Goal: Complete application form

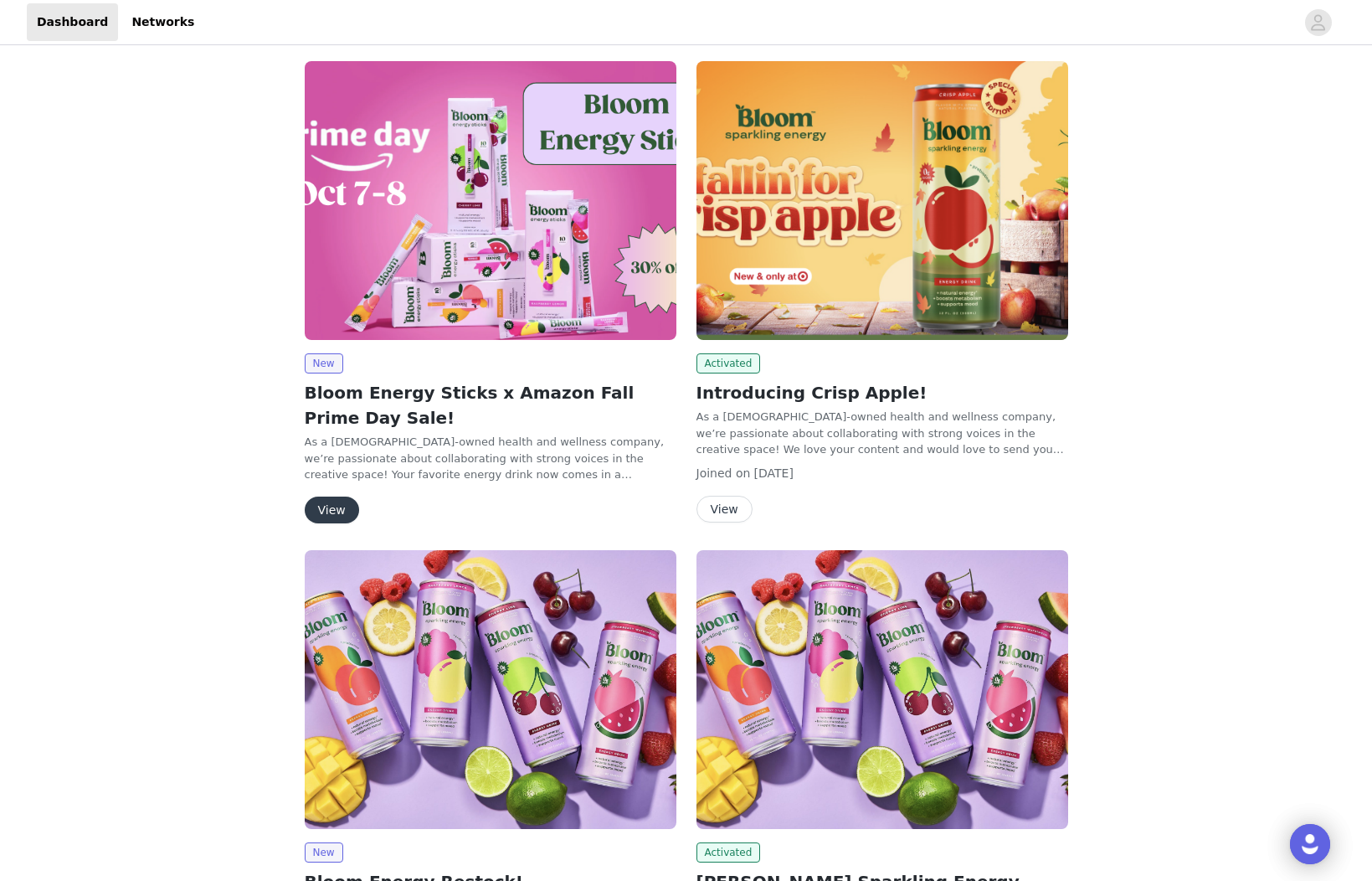
scroll to position [301, 0]
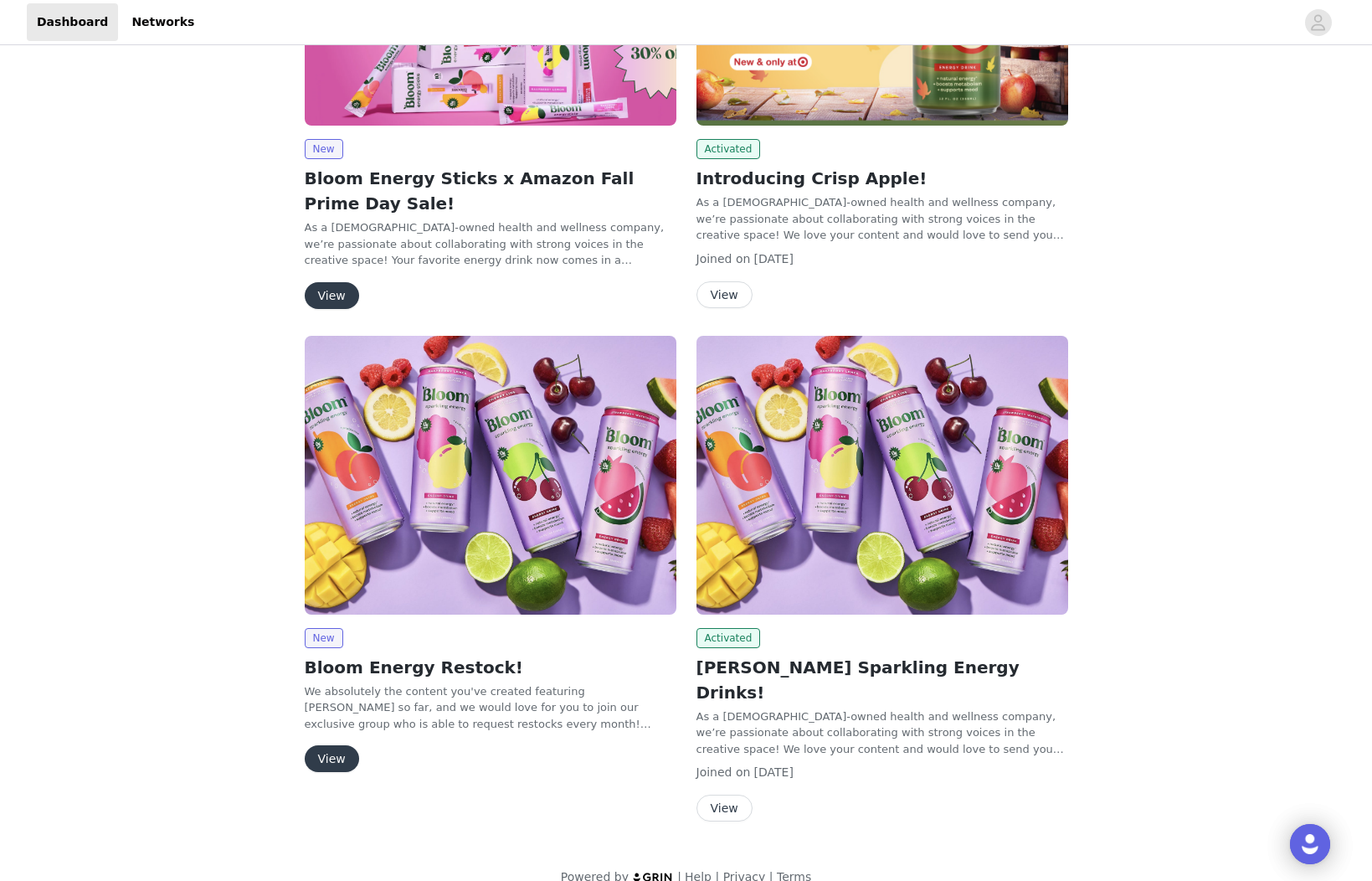
click at [320, 751] on button "View" at bounding box center [331, 759] width 54 height 27
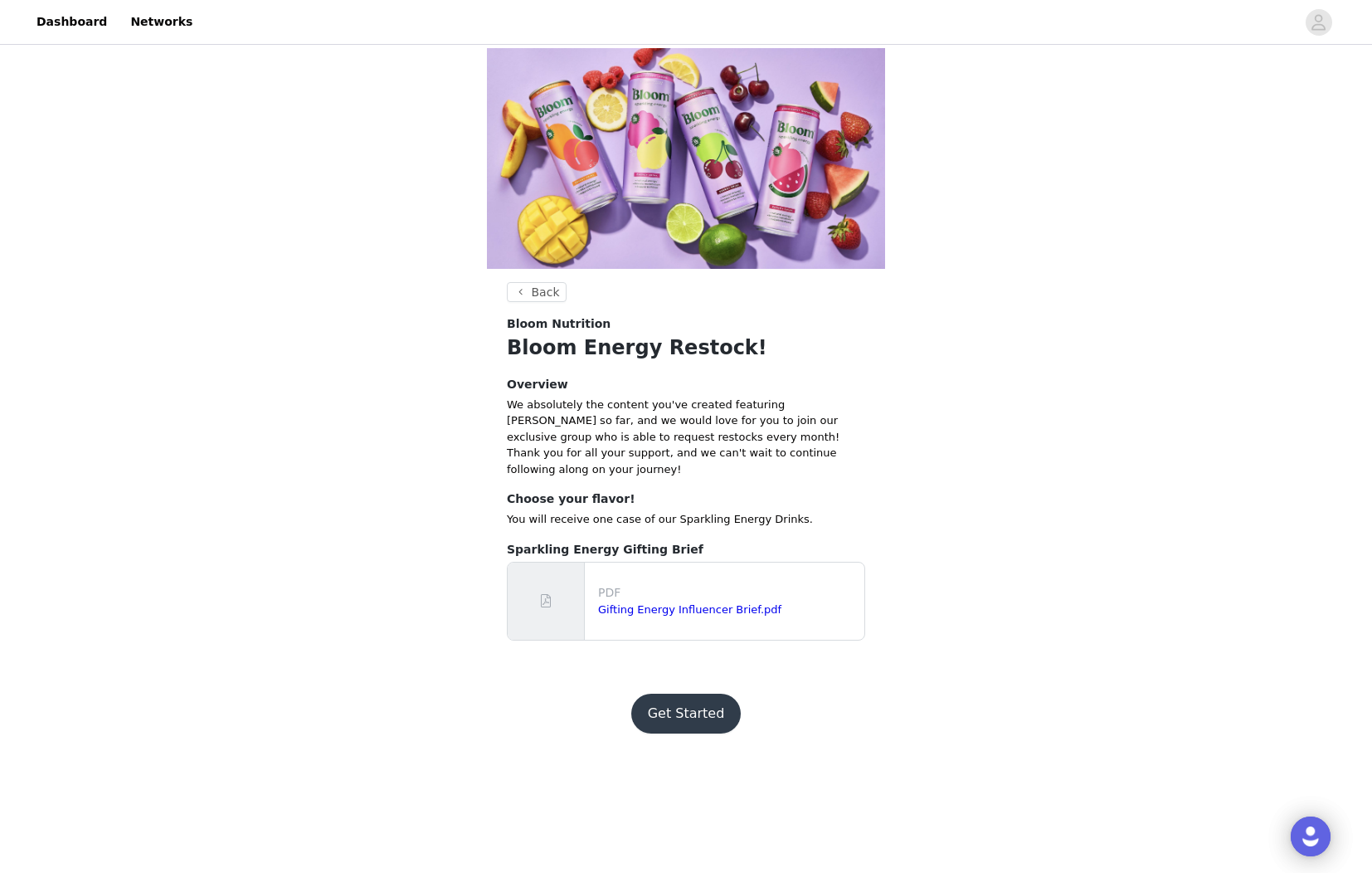
click at [671, 674] on footer "Get Started" at bounding box center [686, 713] width 215 height 79
click at [679, 694] on button "Get Started" at bounding box center [686, 713] width 110 height 40
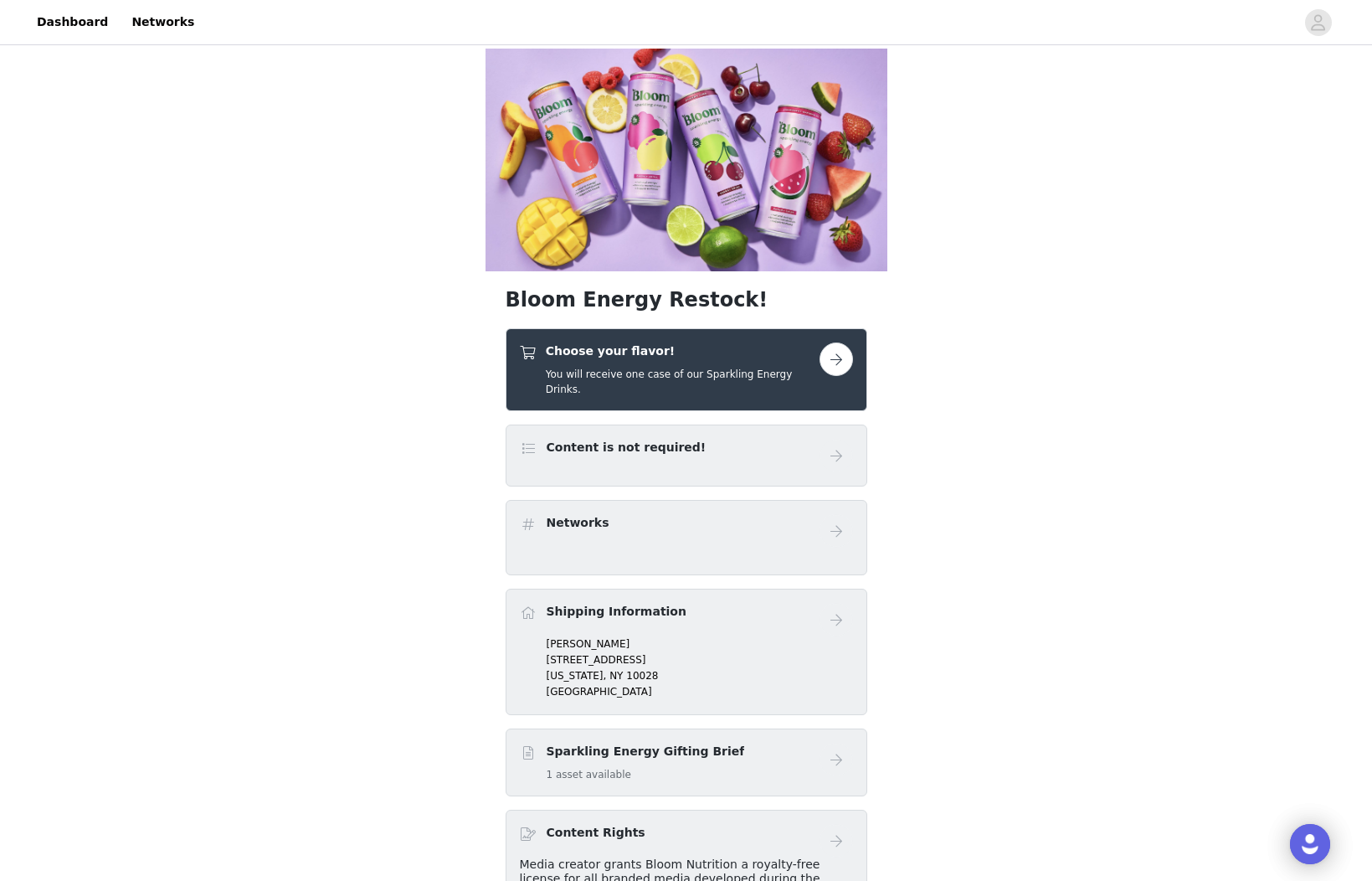
click at [820, 342] on link at bounding box center [836, 359] width 34 height 34
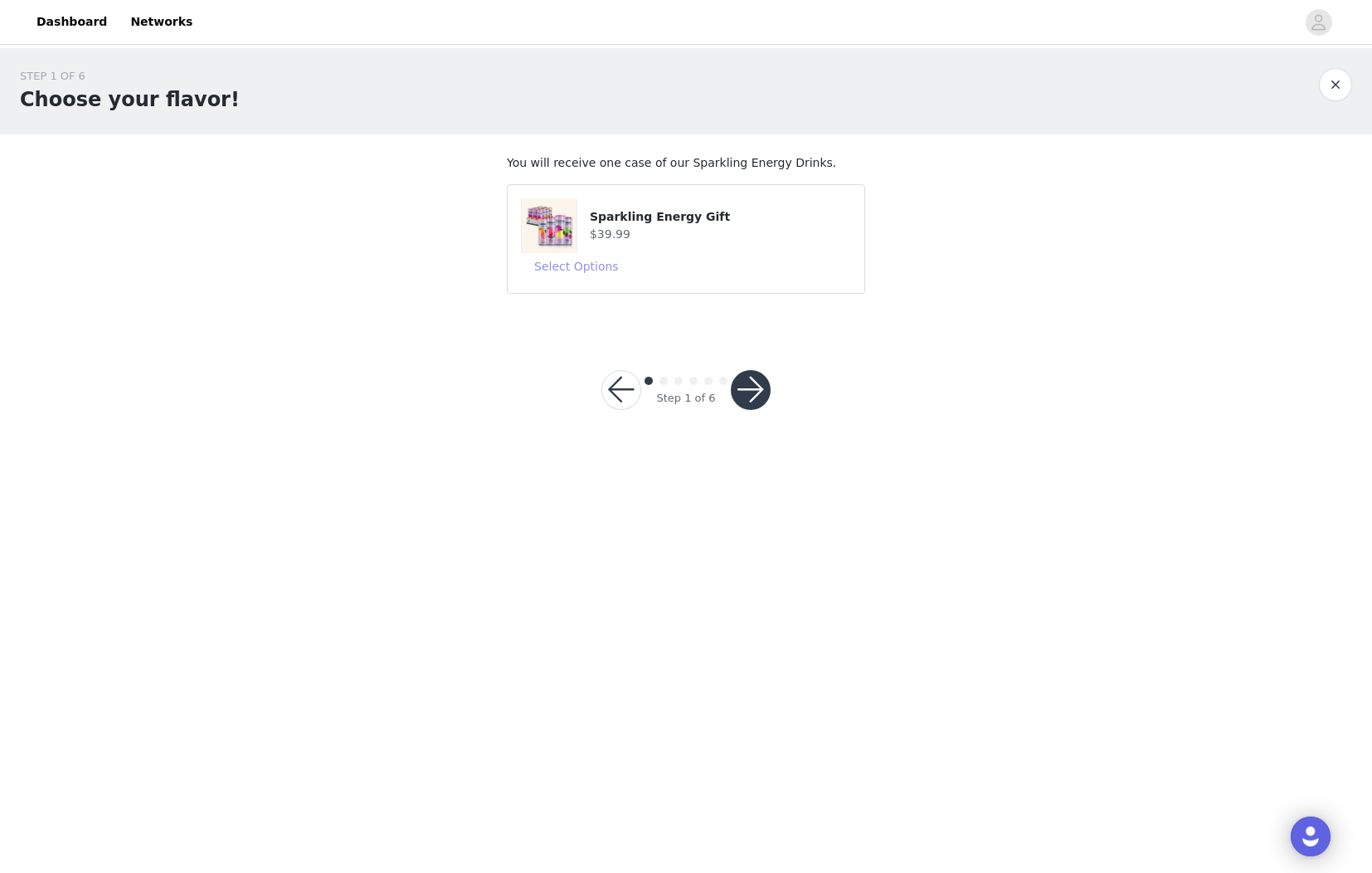
click at [591, 270] on button "Select Options" at bounding box center [576, 267] width 111 height 26
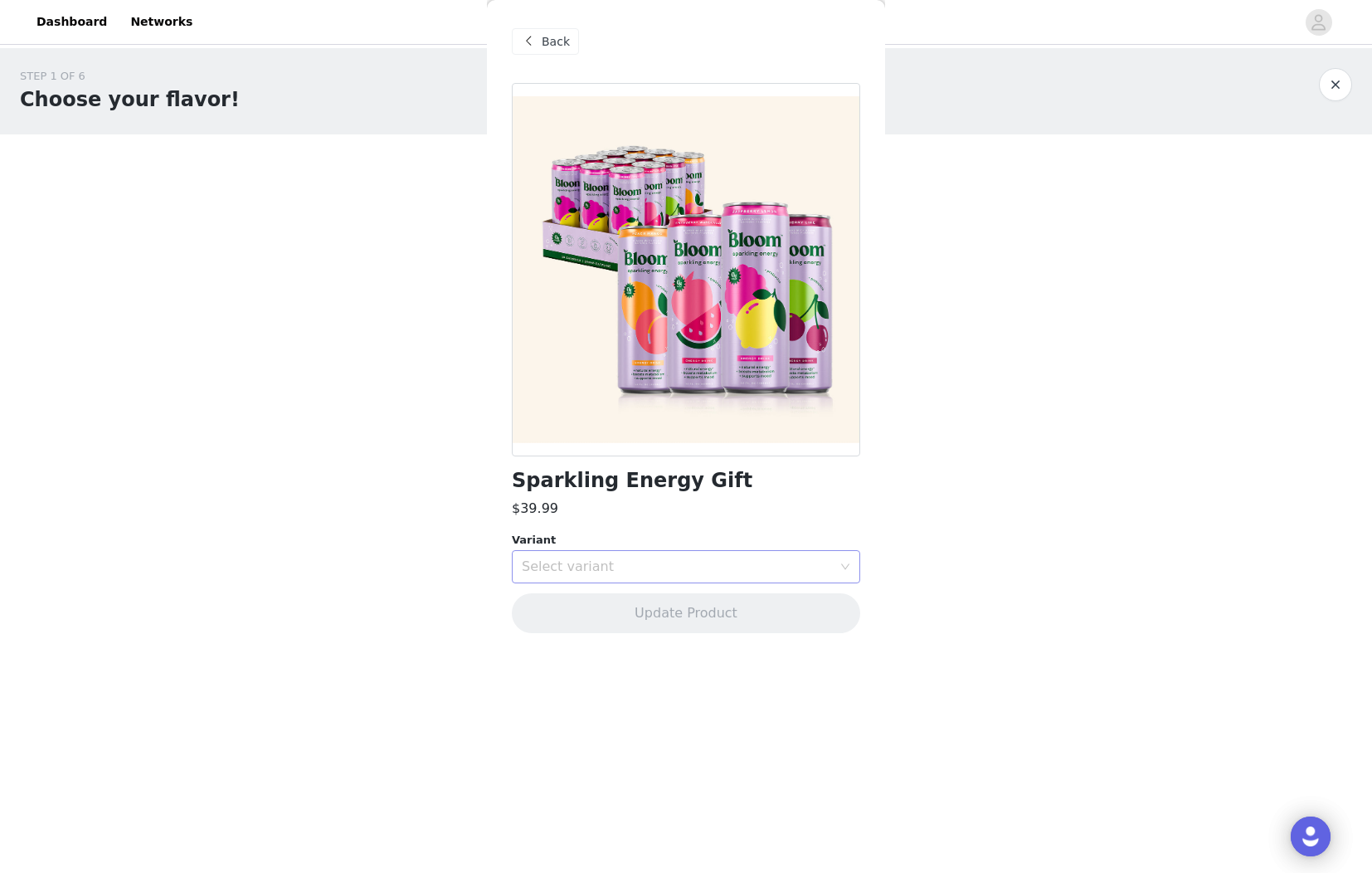
click at [654, 570] on div "Select variant" at bounding box center [677, 567] width 311 height 17
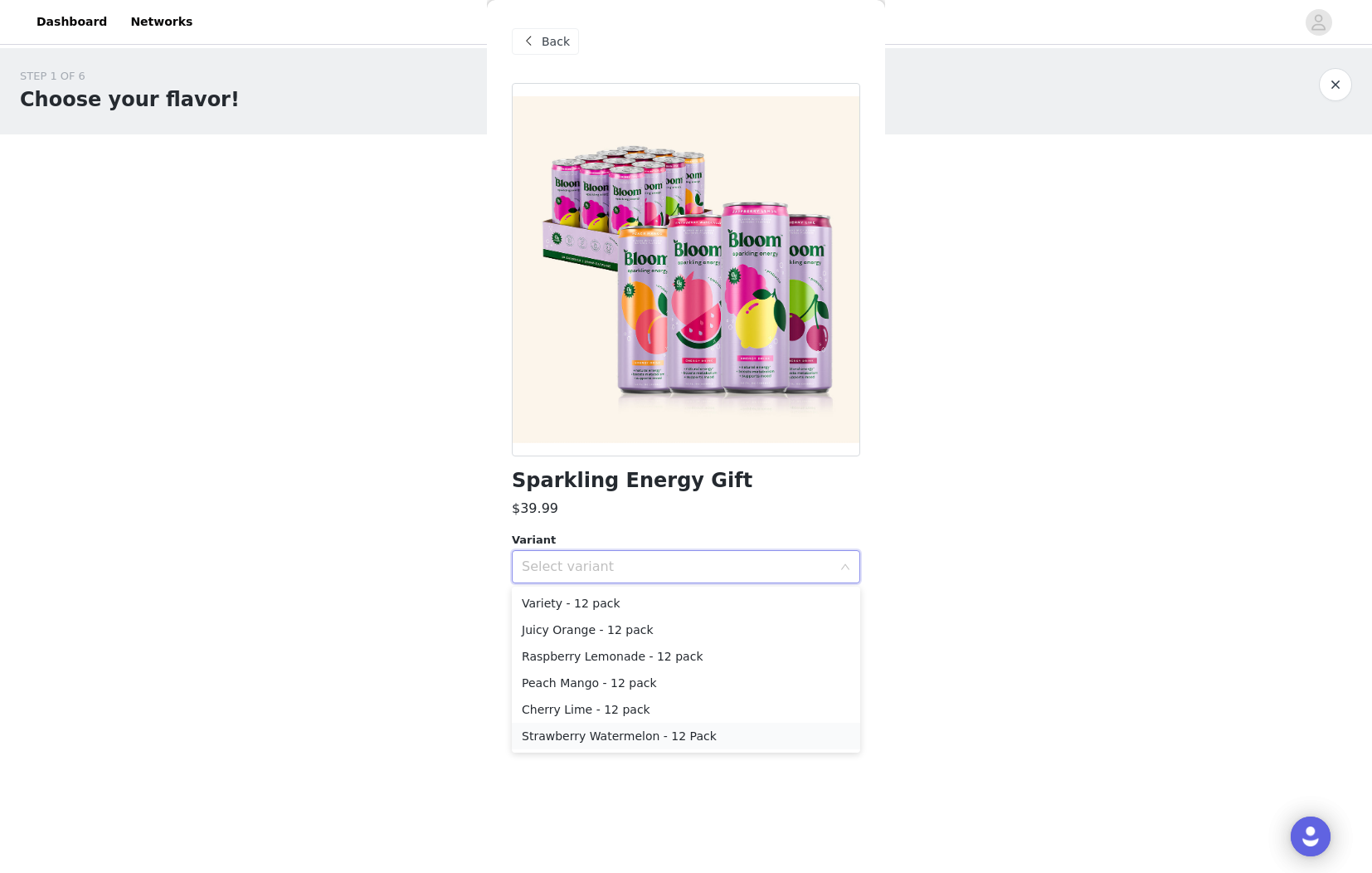
click at [603, 737] on li "Strawberry Watermelon - 12 Pack" at bounding box center [686, 736] width 349 height 26
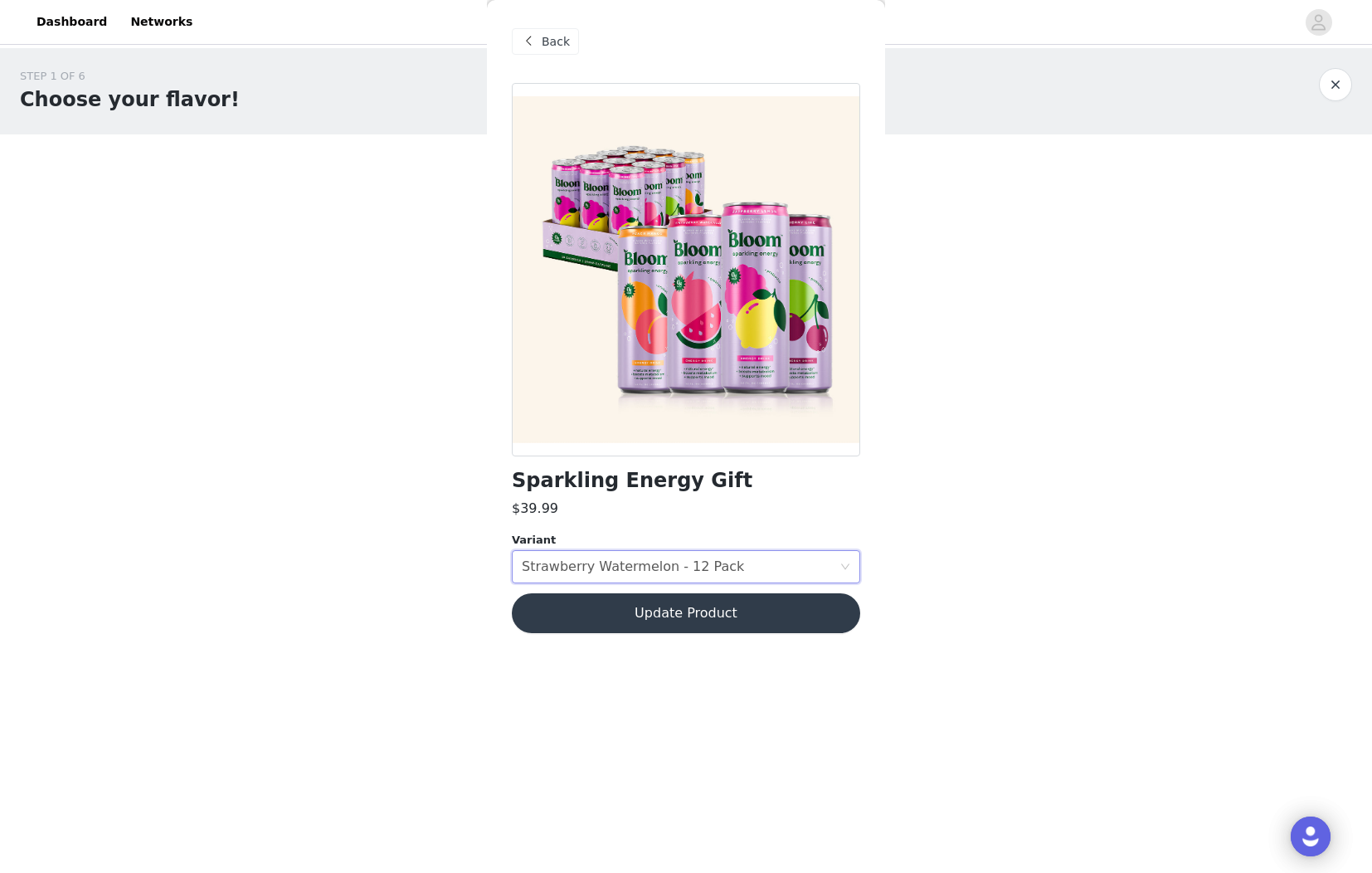
click at [656, 617] on button "Update Product" at bounding box center [686, 613] width 349 height 40
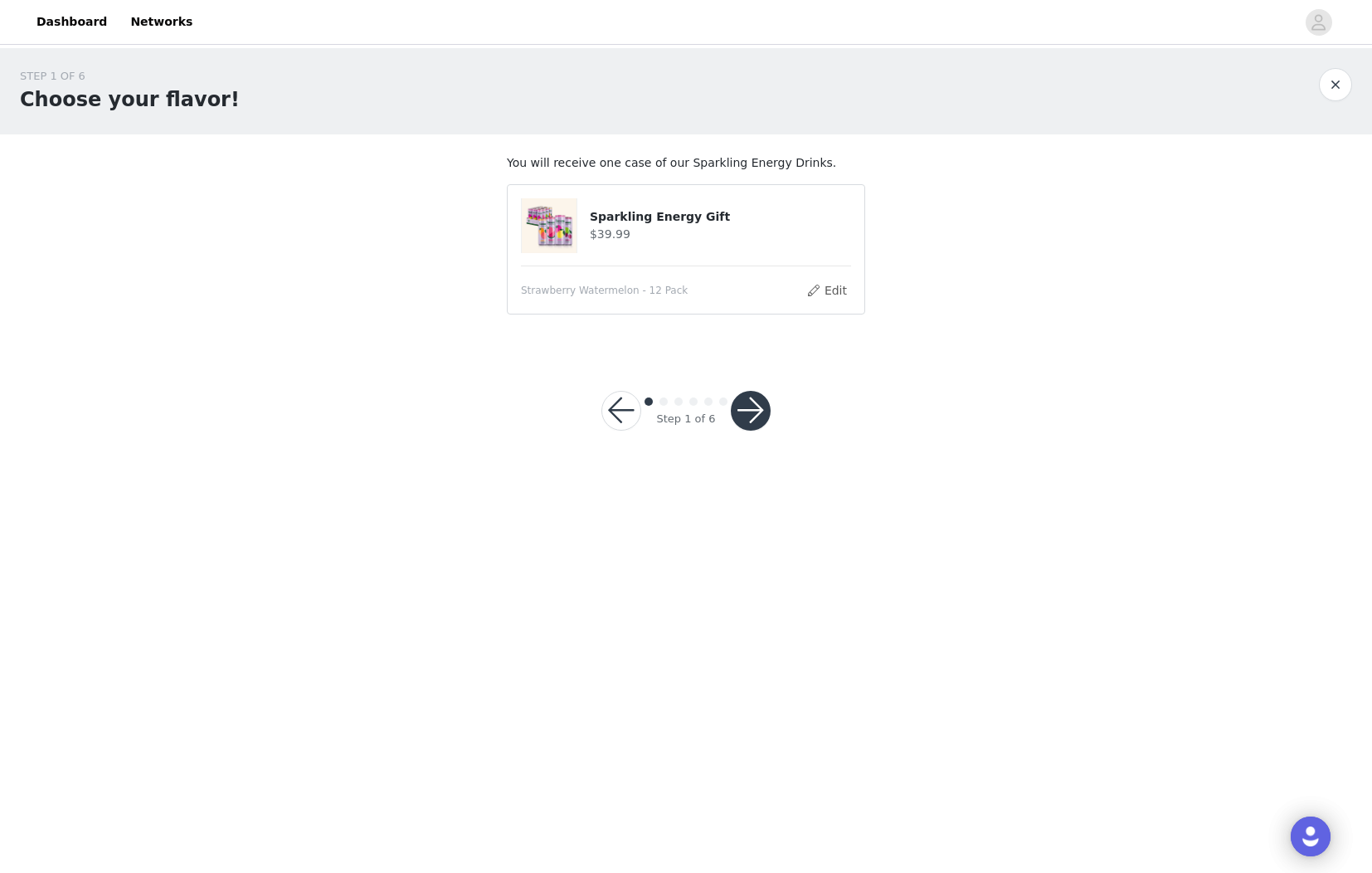
click at [753, 410] on button "button" at bounding box center [750, 410] width 40 height 40
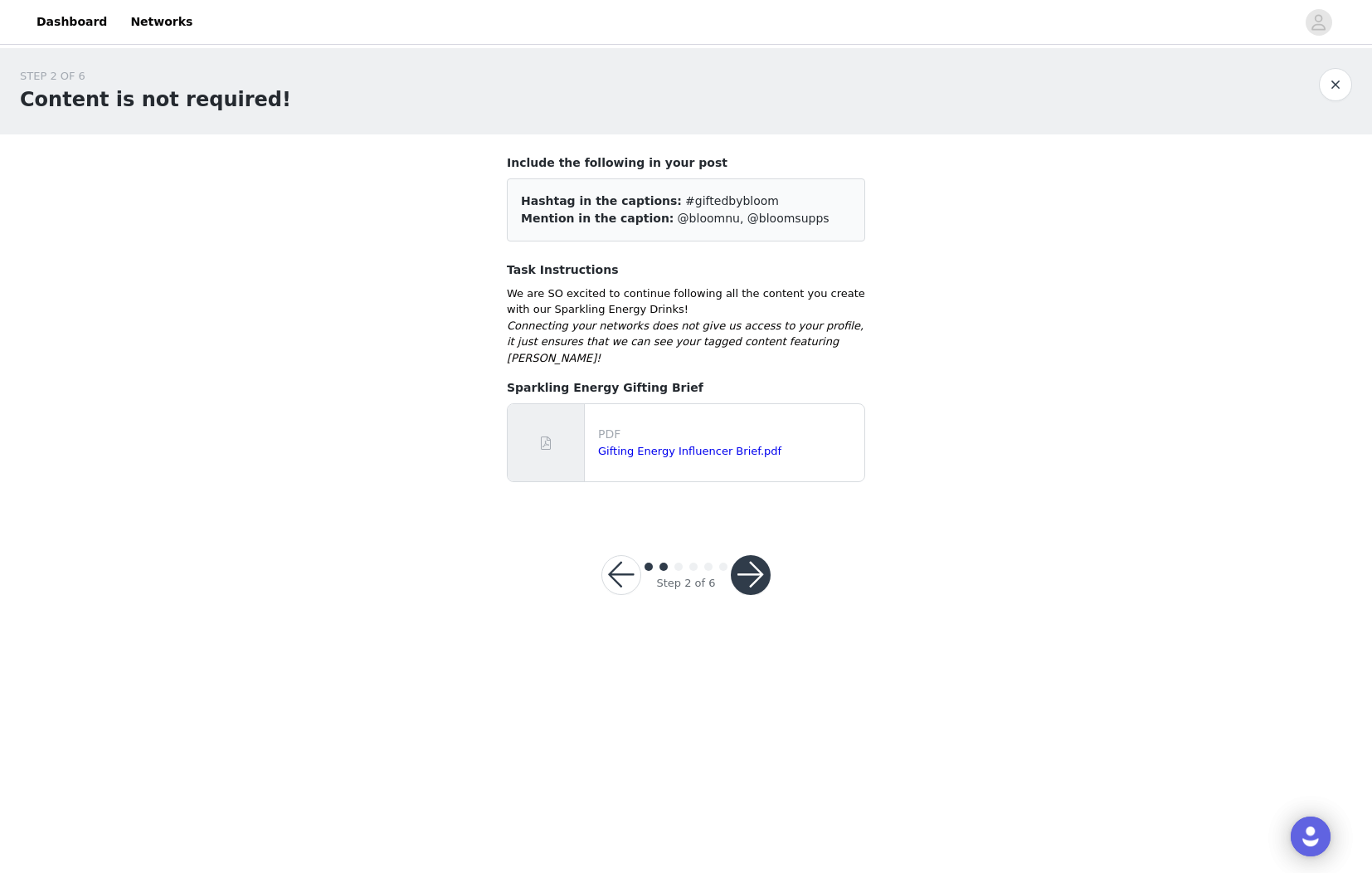
click at [758, 573] on button "button" at bounding box center [750, 575] width 40 height 40
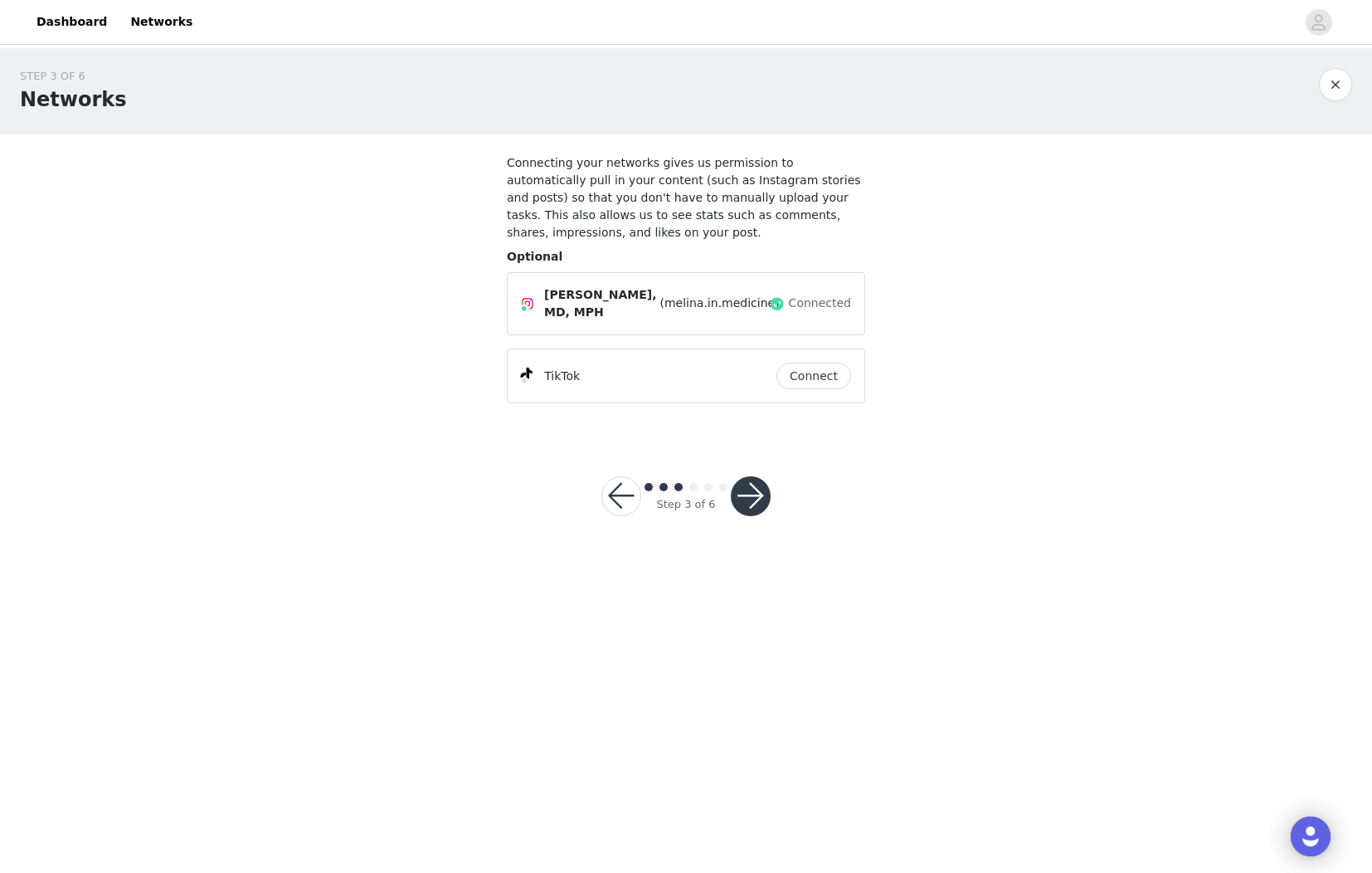
drag, startPoint x: 749, startPoint y: 512, endPoint x: 731, endPoint y: 698, distance: 186.9
click at [733, 687] on body "Dashboard Networks STEP 3 OF 6 Networks Connecting your networks gives us permi…" at bounding box center [686, 436] width 1372 height 873
click at [824, 378] on button "Connect" at bounding box center [813, 376] width 75 height 26
click at [761, 491] on button "button" at bounding box center [750, 496] width 40 height 40
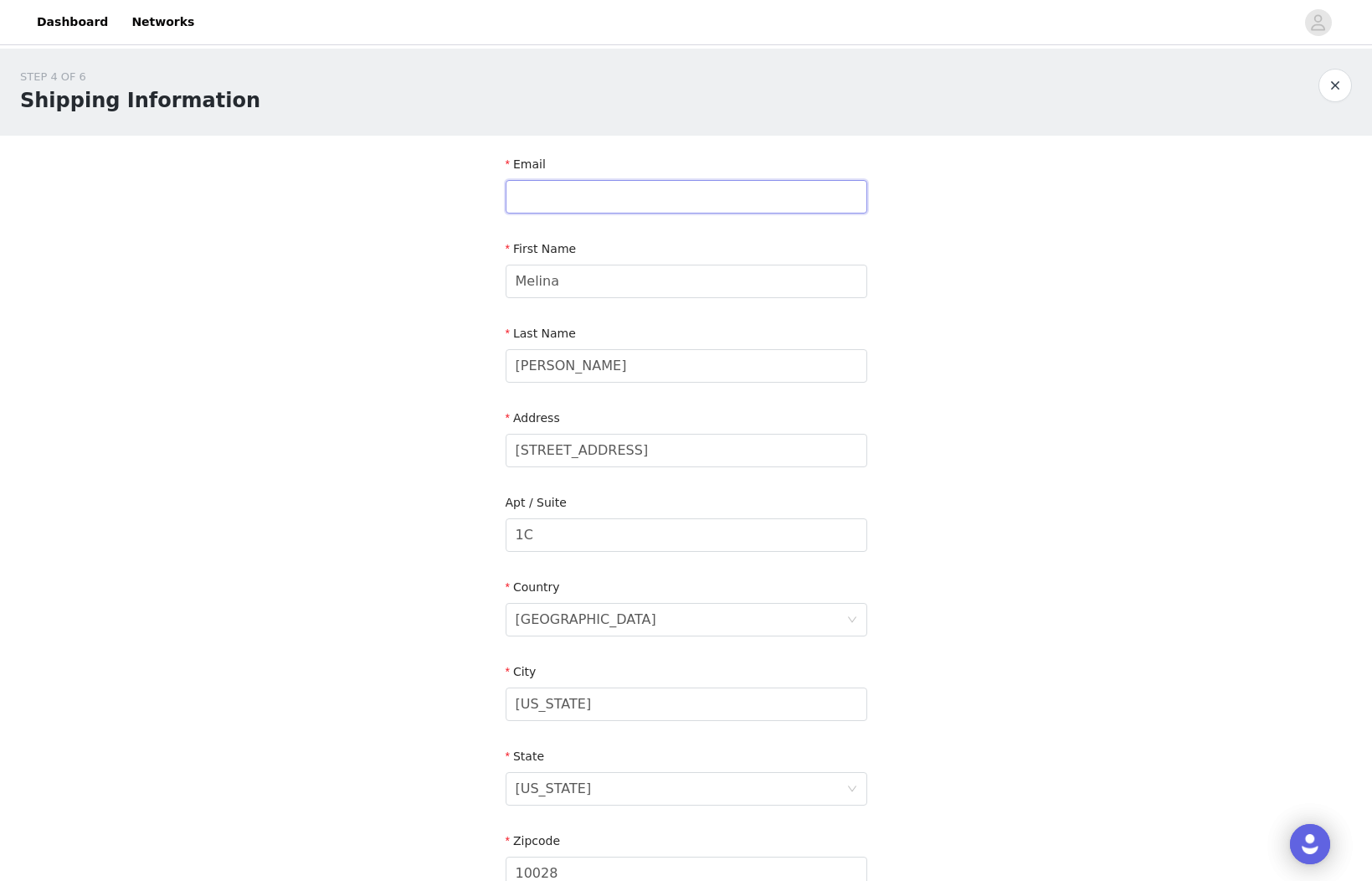
click at [590, 198] on input "text" at bounding box center [686, 197] width 361 height 34
type input "[EMAIL_ADDRESS][DOMAIN_NAME]"
type input "5165892615"
click at [1000, 331] on div "STEP 4 OF 6 Shipping Information Email melinamanolas@gmail.com First Name Melin…" at bounding box center [686, 535] width 1372 height 973
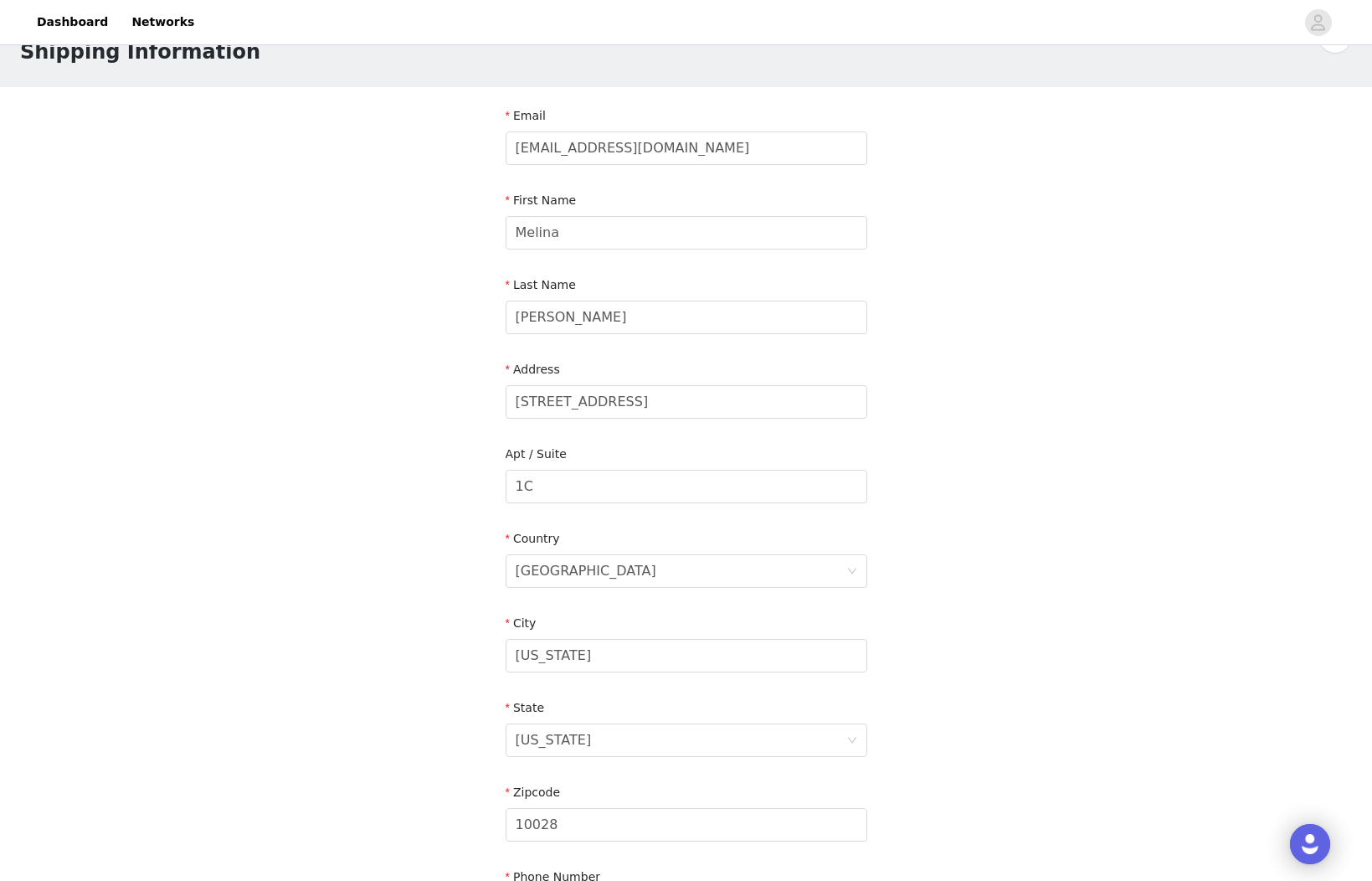
scroll to position [260, 0]
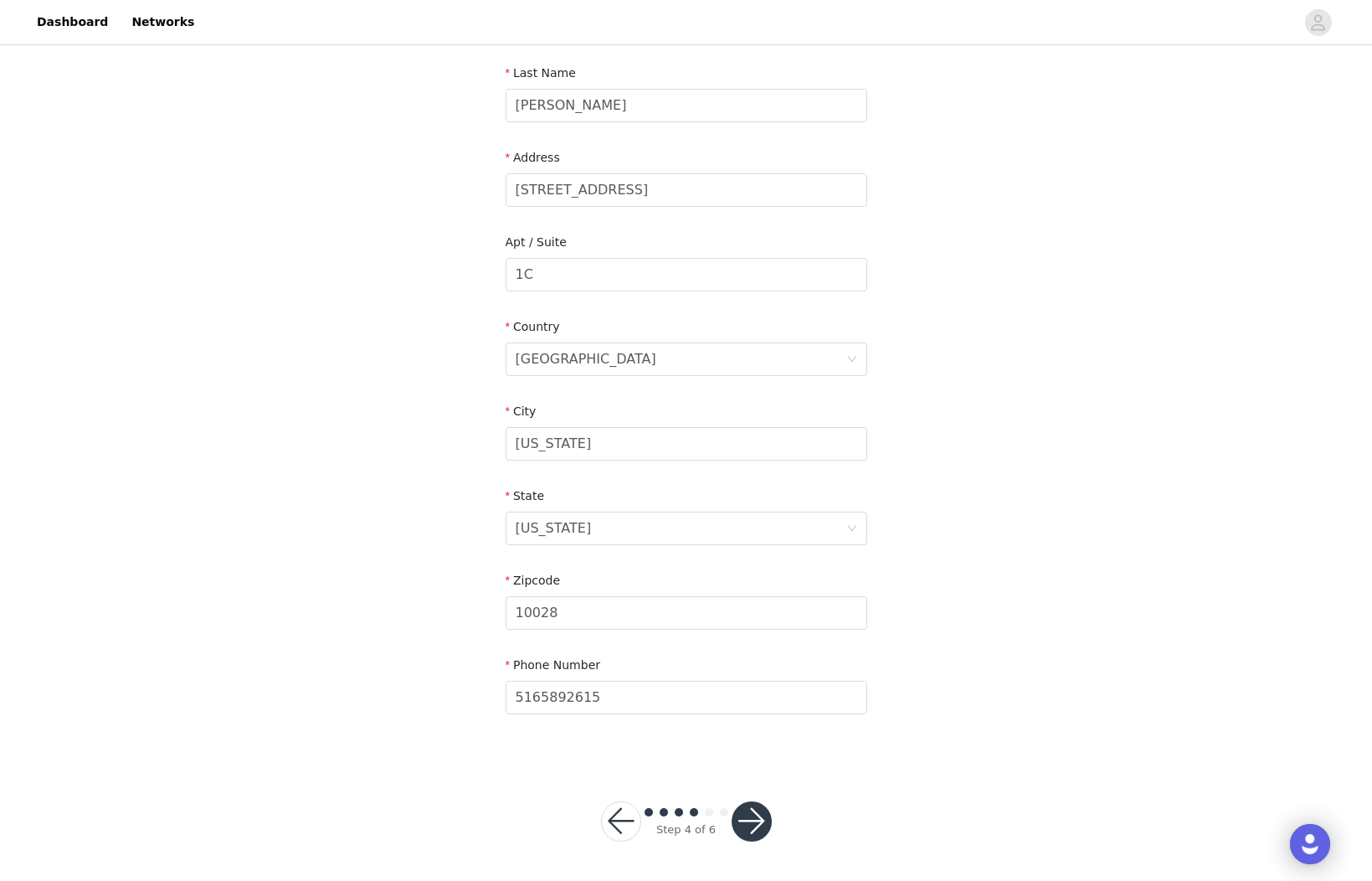
click at [765, 818] on button "button" at bounding box center [751, 821] width 40 height 40
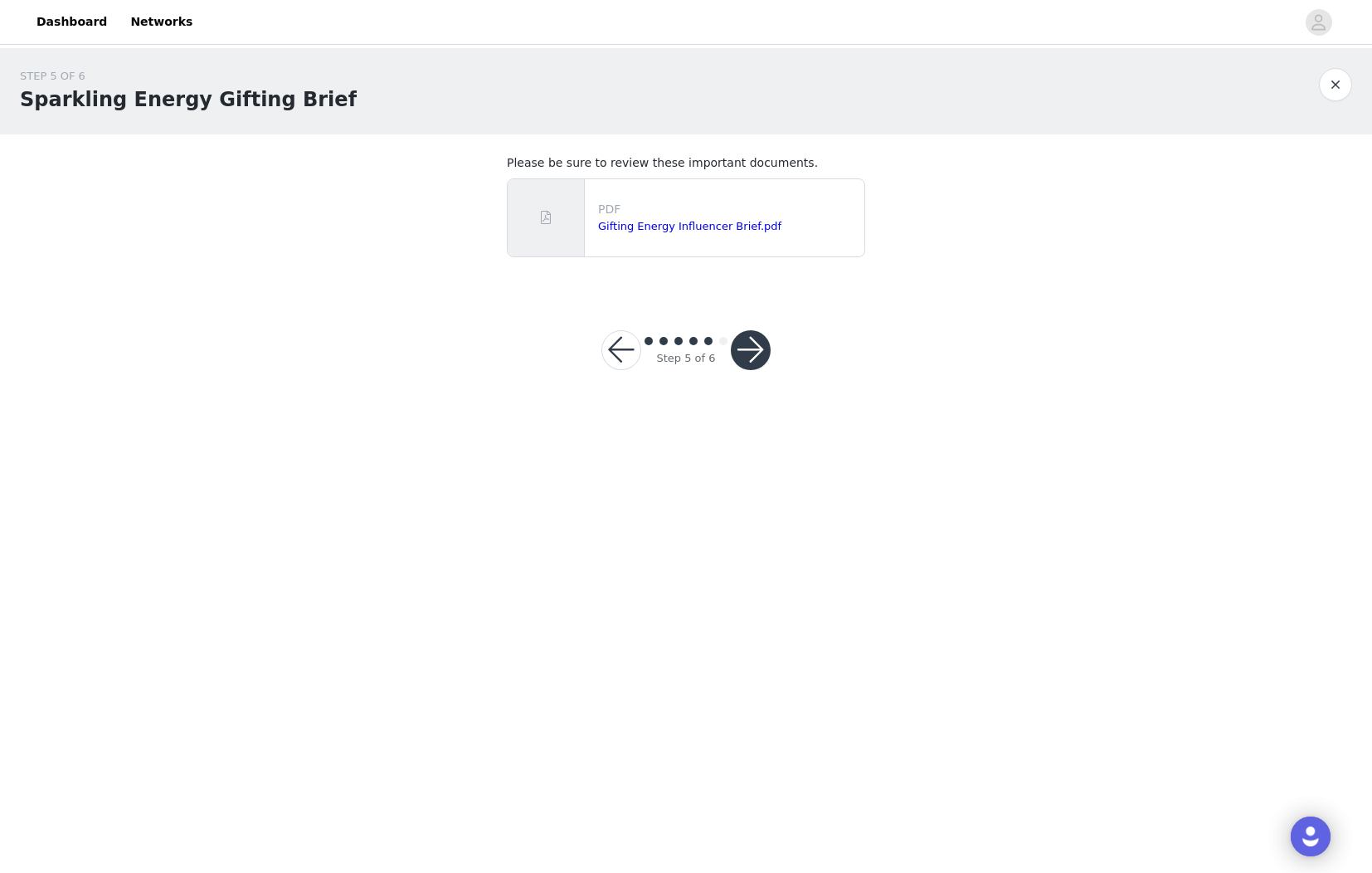
click at [738, 350] on button "button" at bounding box center [750, 350] width 40 height 40
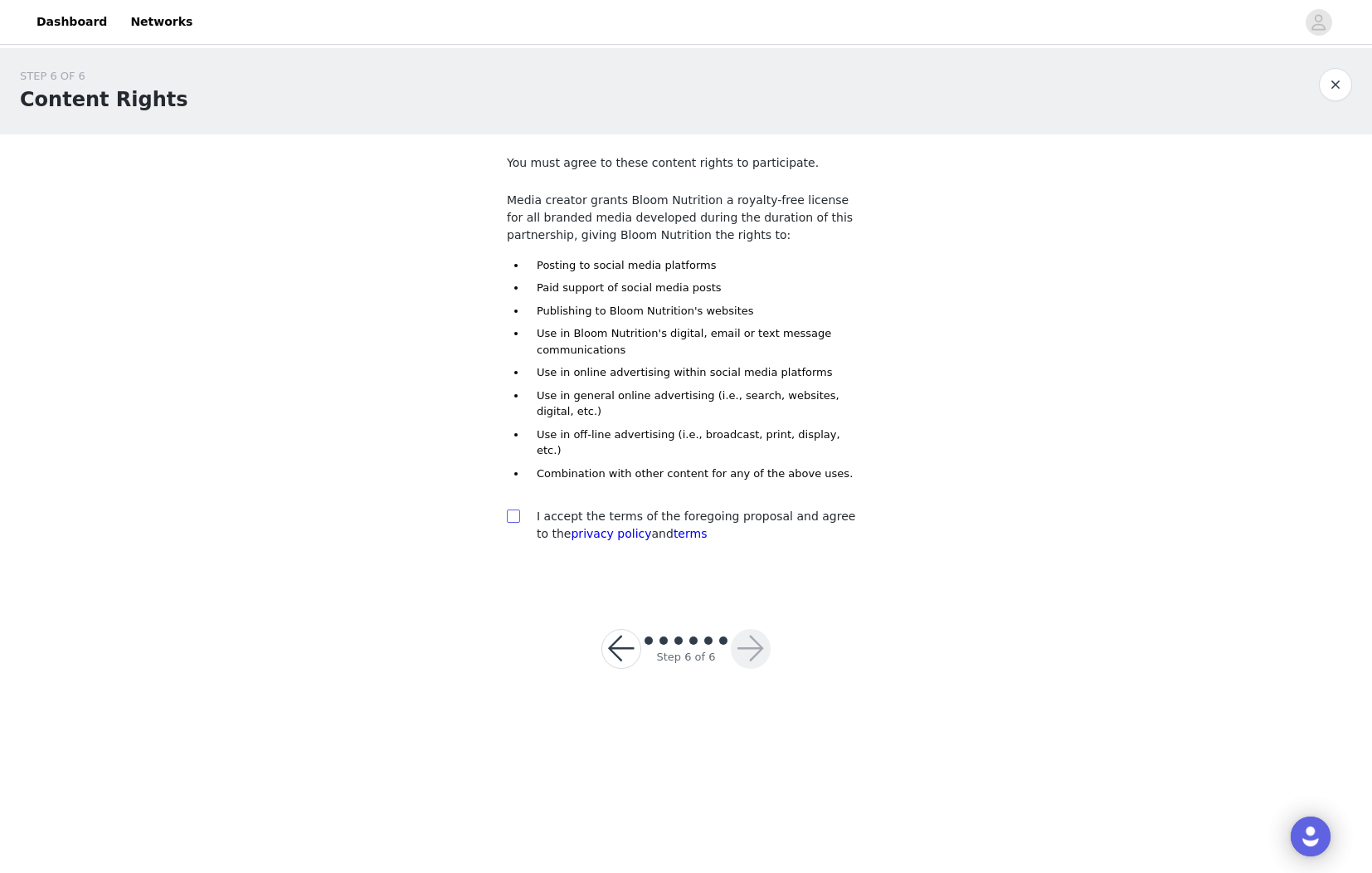
click at [517, 509] on input "checkbox" at bounding box center [512, 515] width 11 height 11
checkbox input "true"
click at [753, 651] on button "button" at bounding box center [750, 649] width 40 height 40
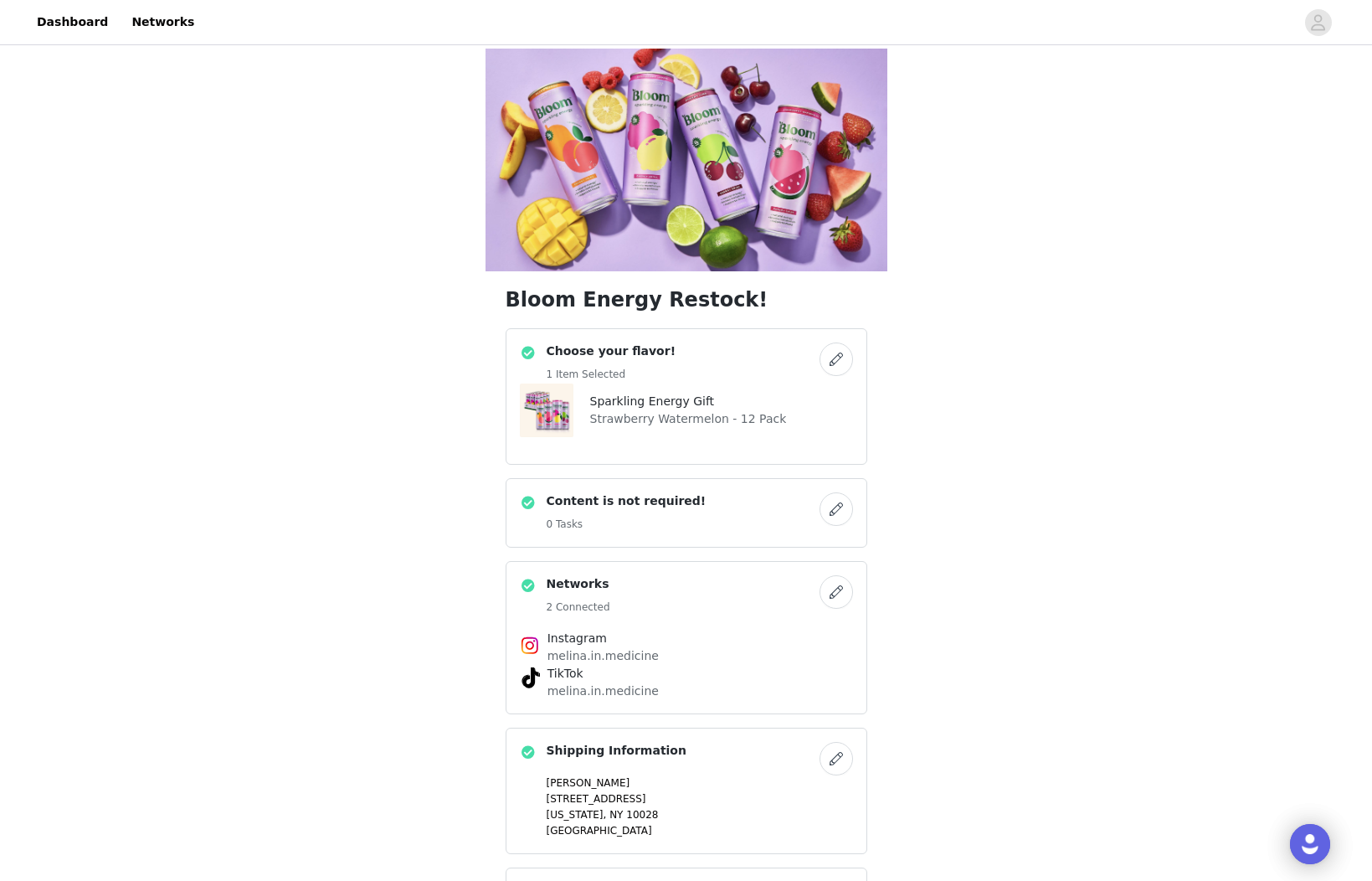
scroll to position [4, 0]
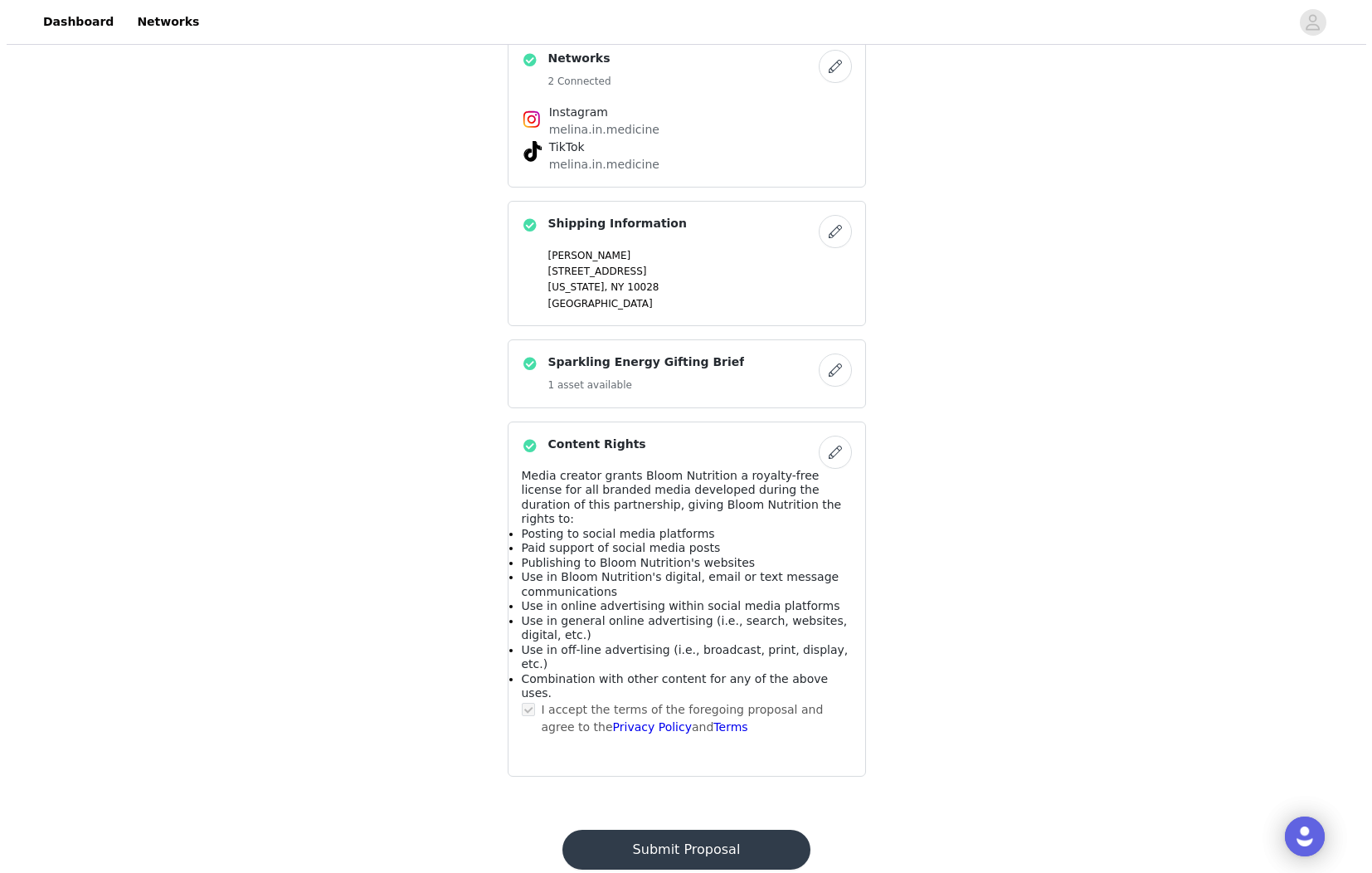
scroll to position [0, 0]
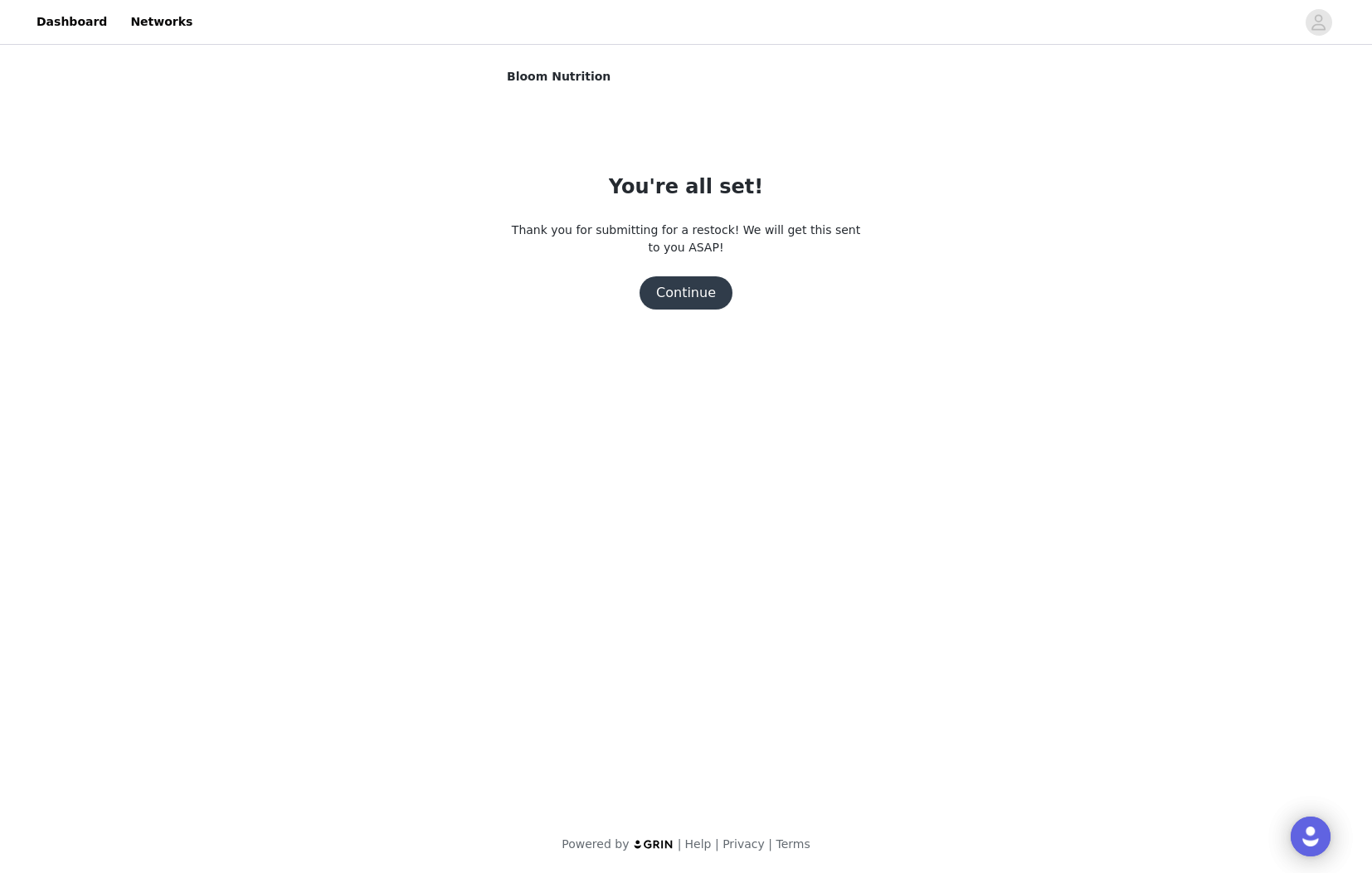
click at [662, 275] on div "You're all set! Thank you for submitting for a restock! We will get this sent t…" at bounding box center [686, 241] width 358 height 138
click at [664, 304] on button "Continue" at bounding box center [686, 293] width 93 height 34
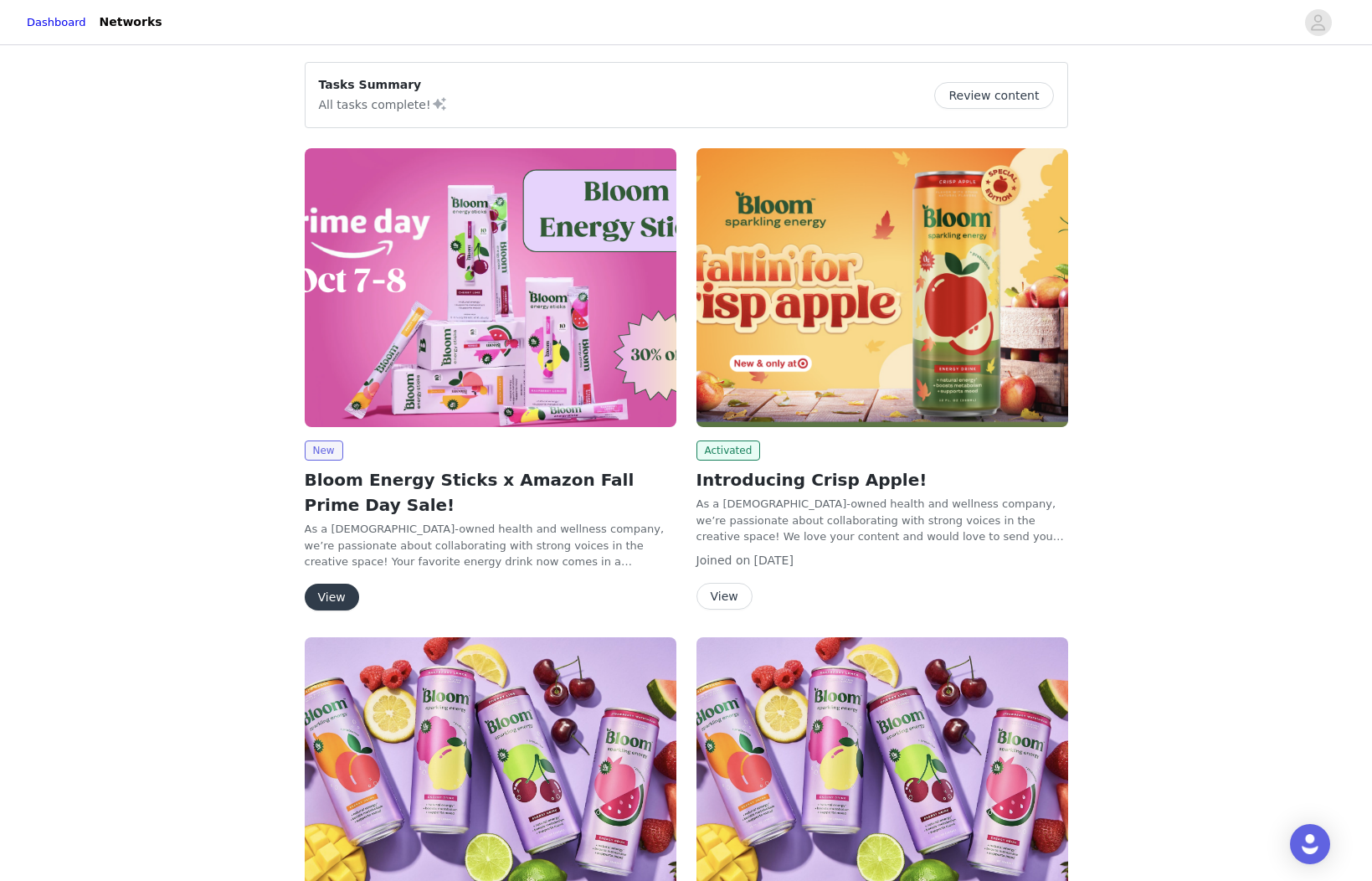
click at [329, 597] on button "View" at bounding box center [331, 597] width 54 height 27
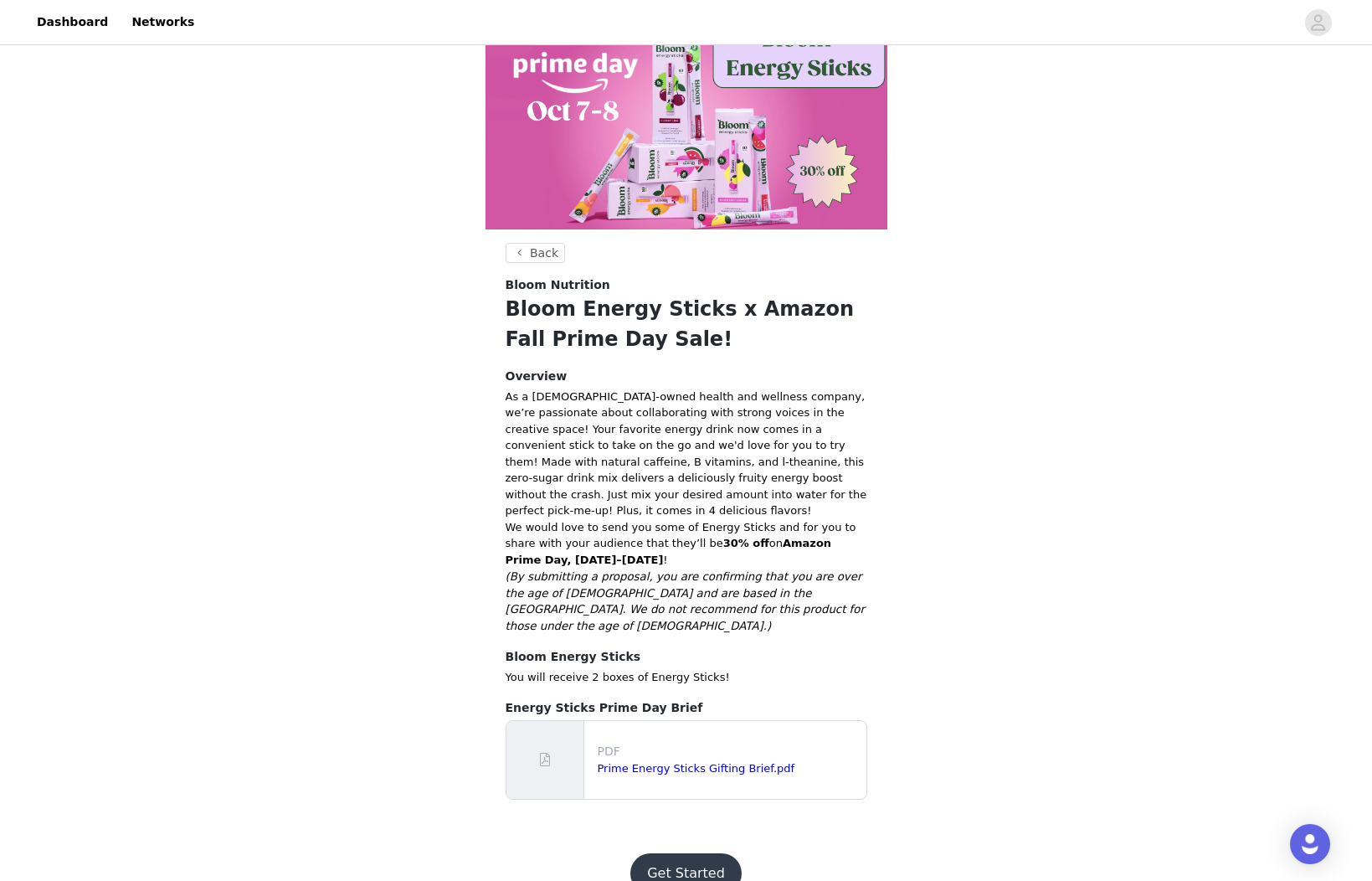
scroll to position [61, 0]
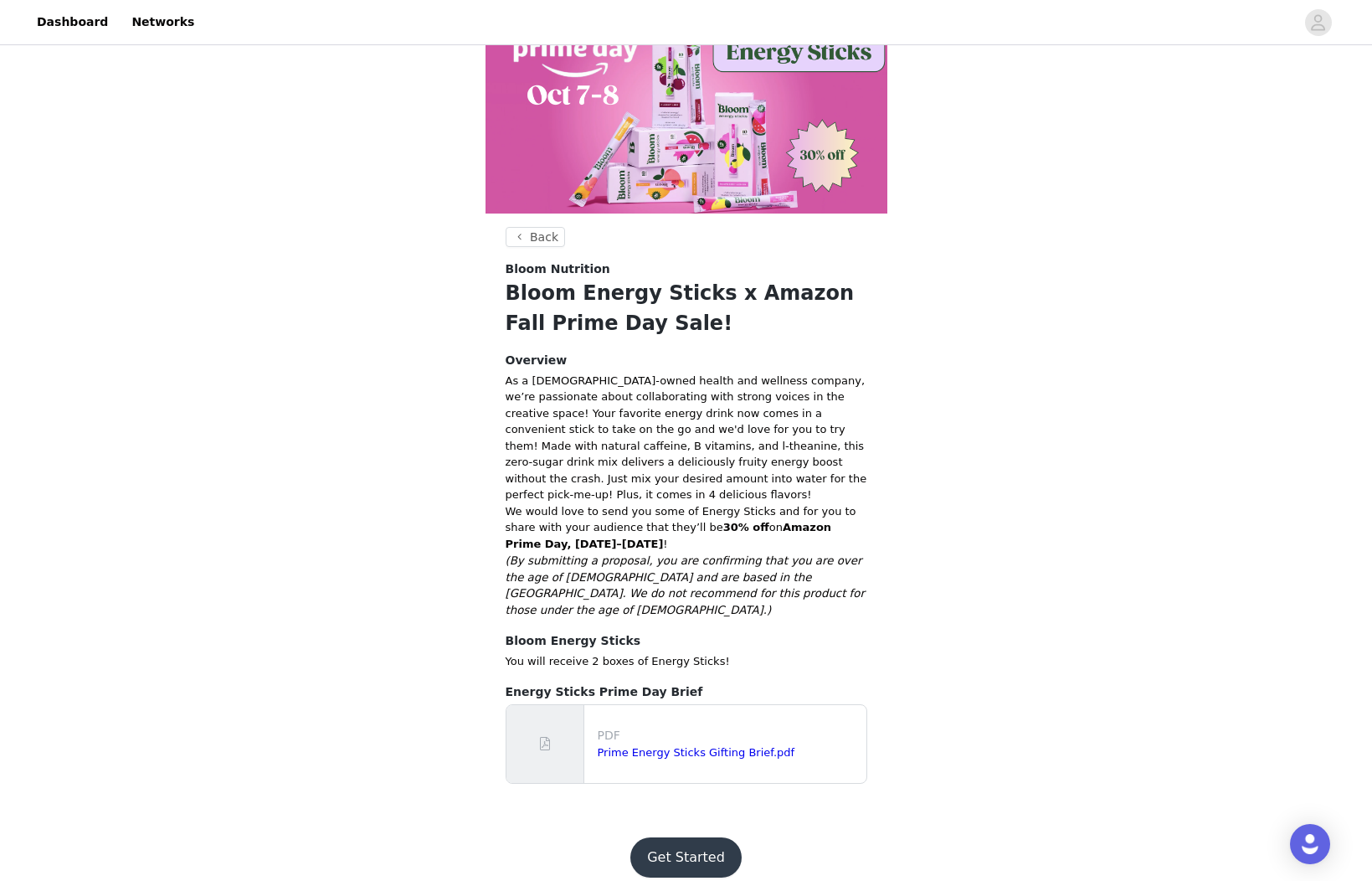
click at [711, 837] on button "Get Started" at bounding box center [686, 857] width 111 height 40
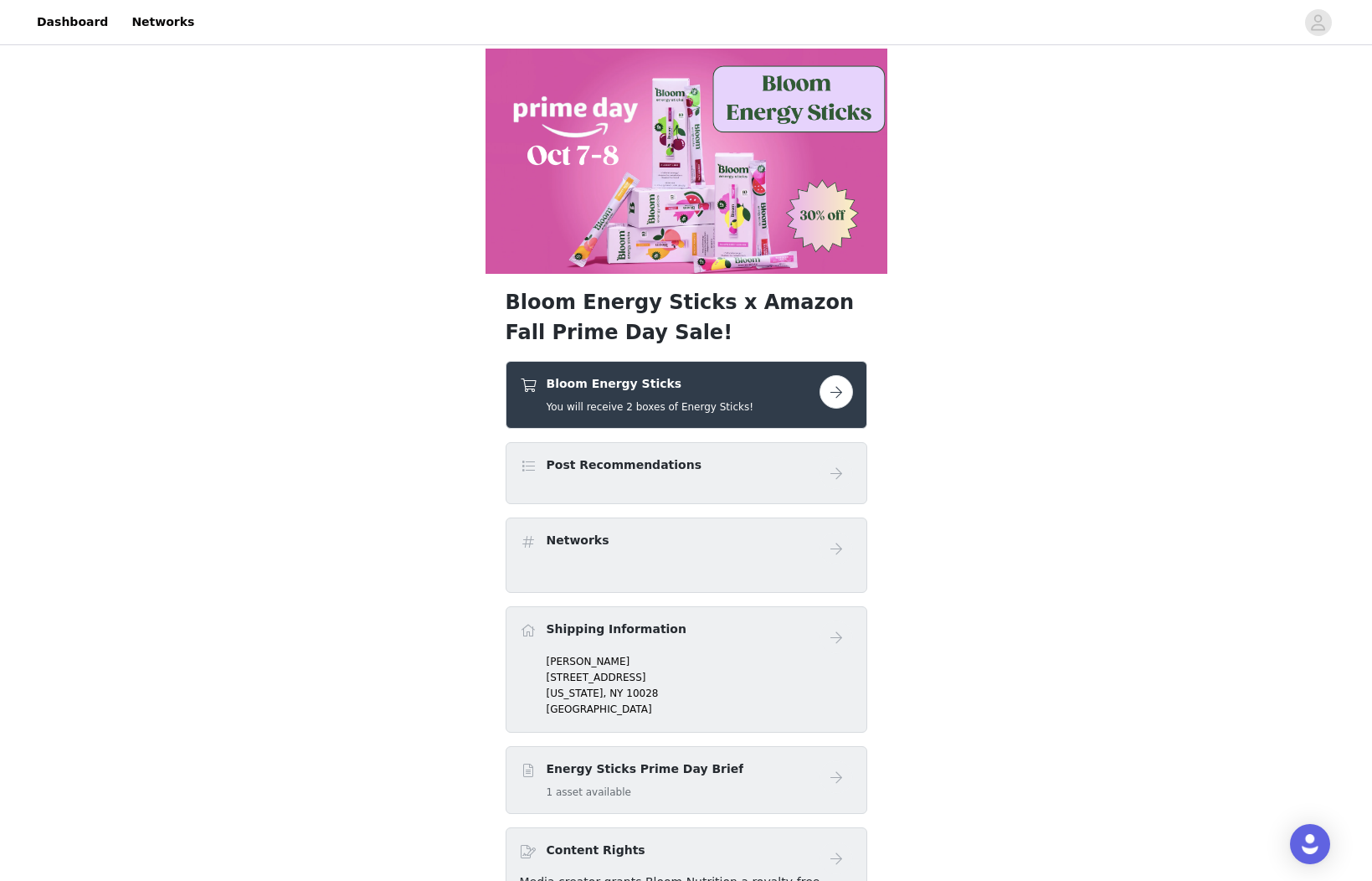
click at [736, 485] on div "Post Recommendations" at bounding box center [686, 473] width 333 height 34
click at [834, 387] on button "button" at bounding box center [836, 392] width 34 height 34
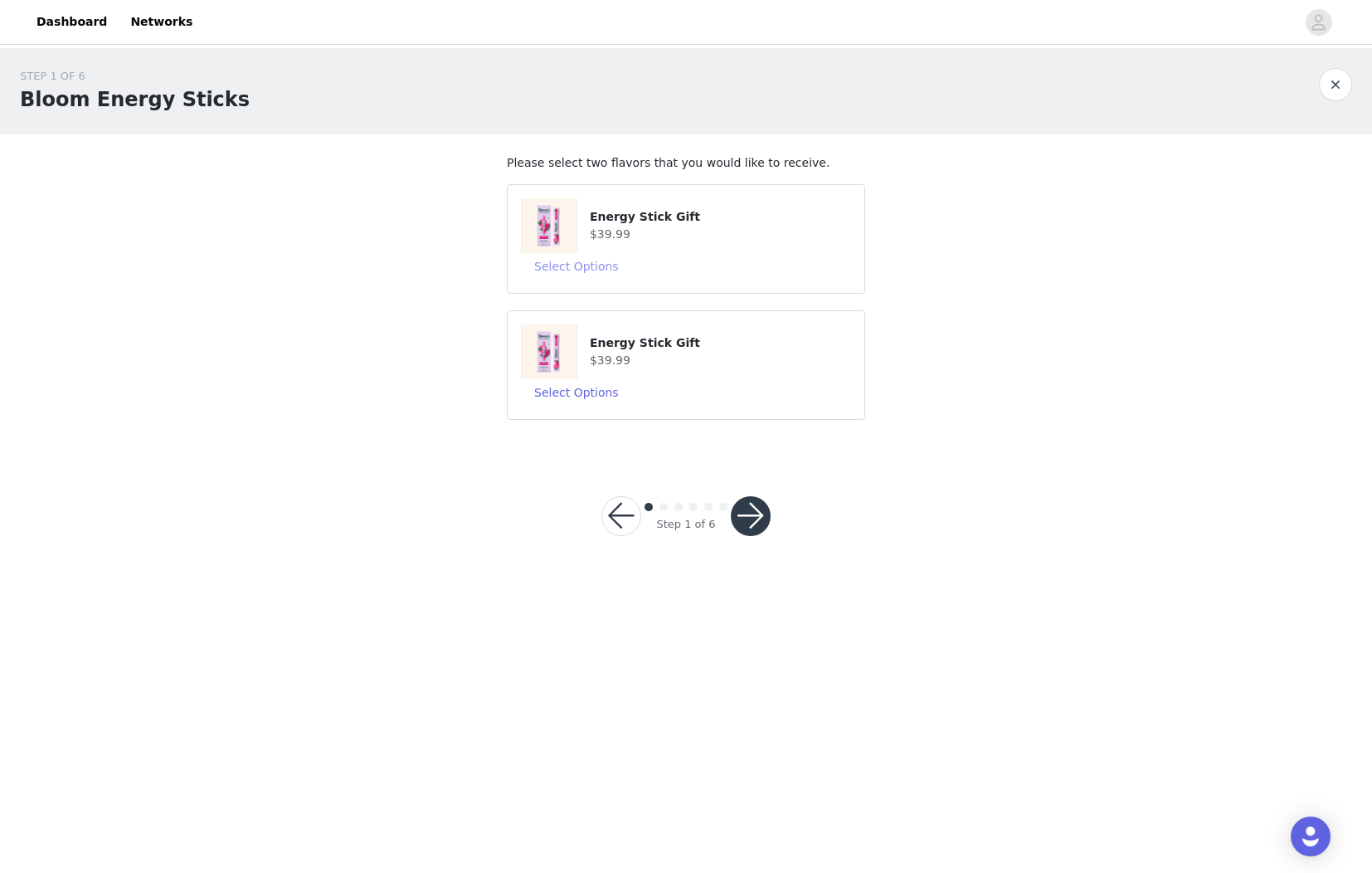
click at [598, 267] on button "Select Options" at bounding box center [576, 267] width 111 height 26
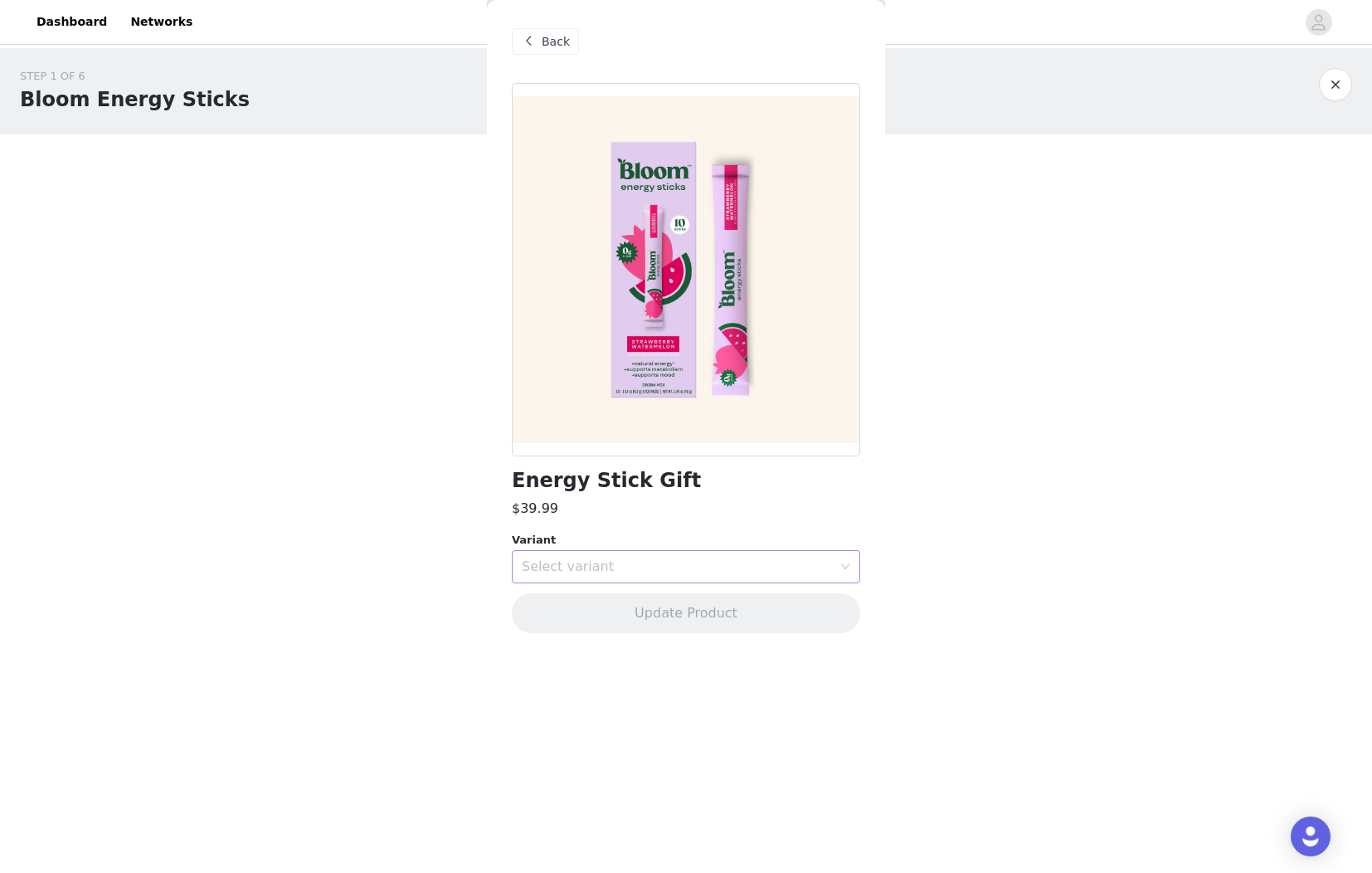
click at [614, 553] on div "Select variant" at bounding box center [680, 567] width 318 height 32
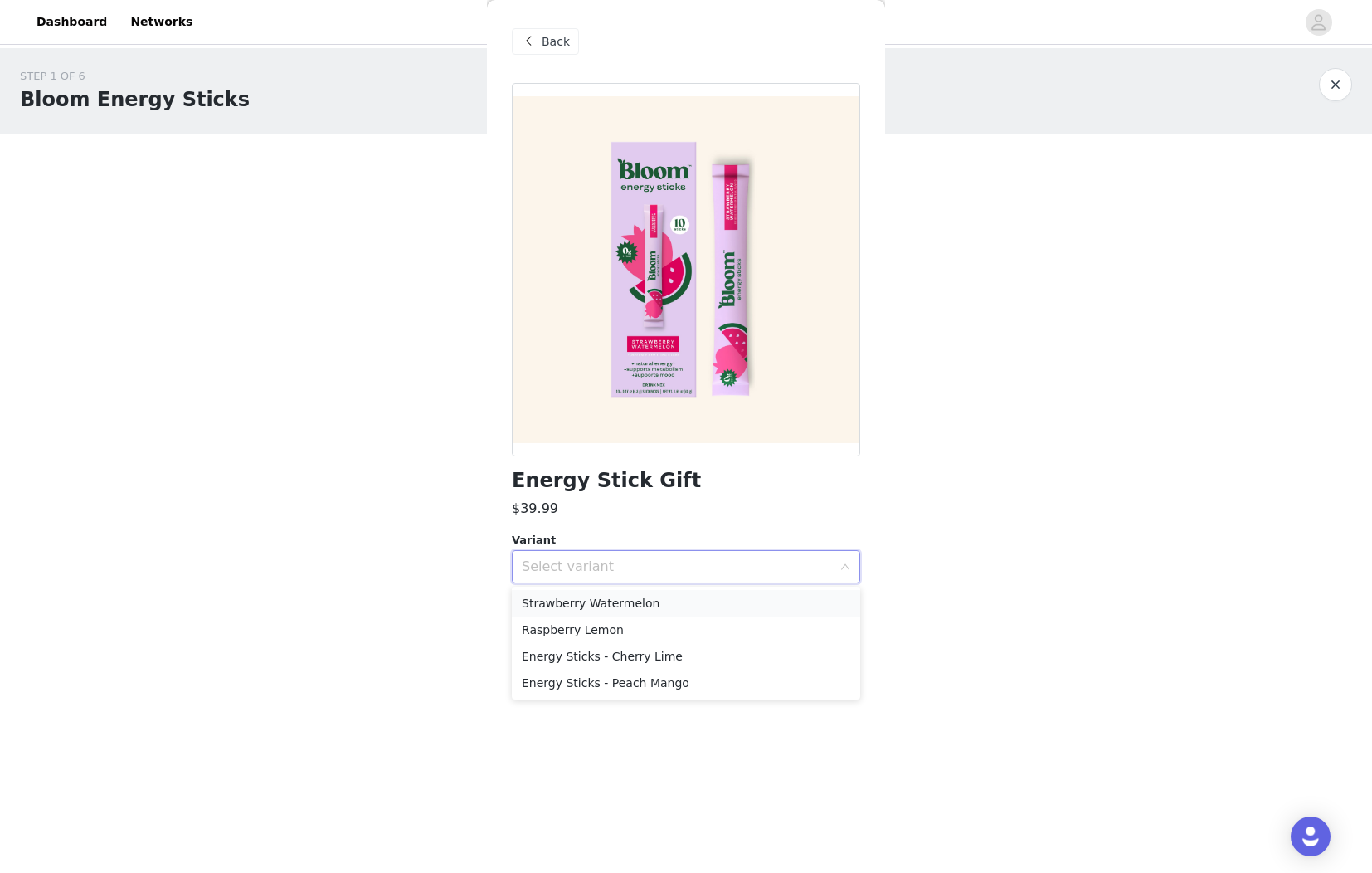
click at [612, 602] on li "Strawberry Watermelon" at bounding box center [686, 603] width 349 height 26
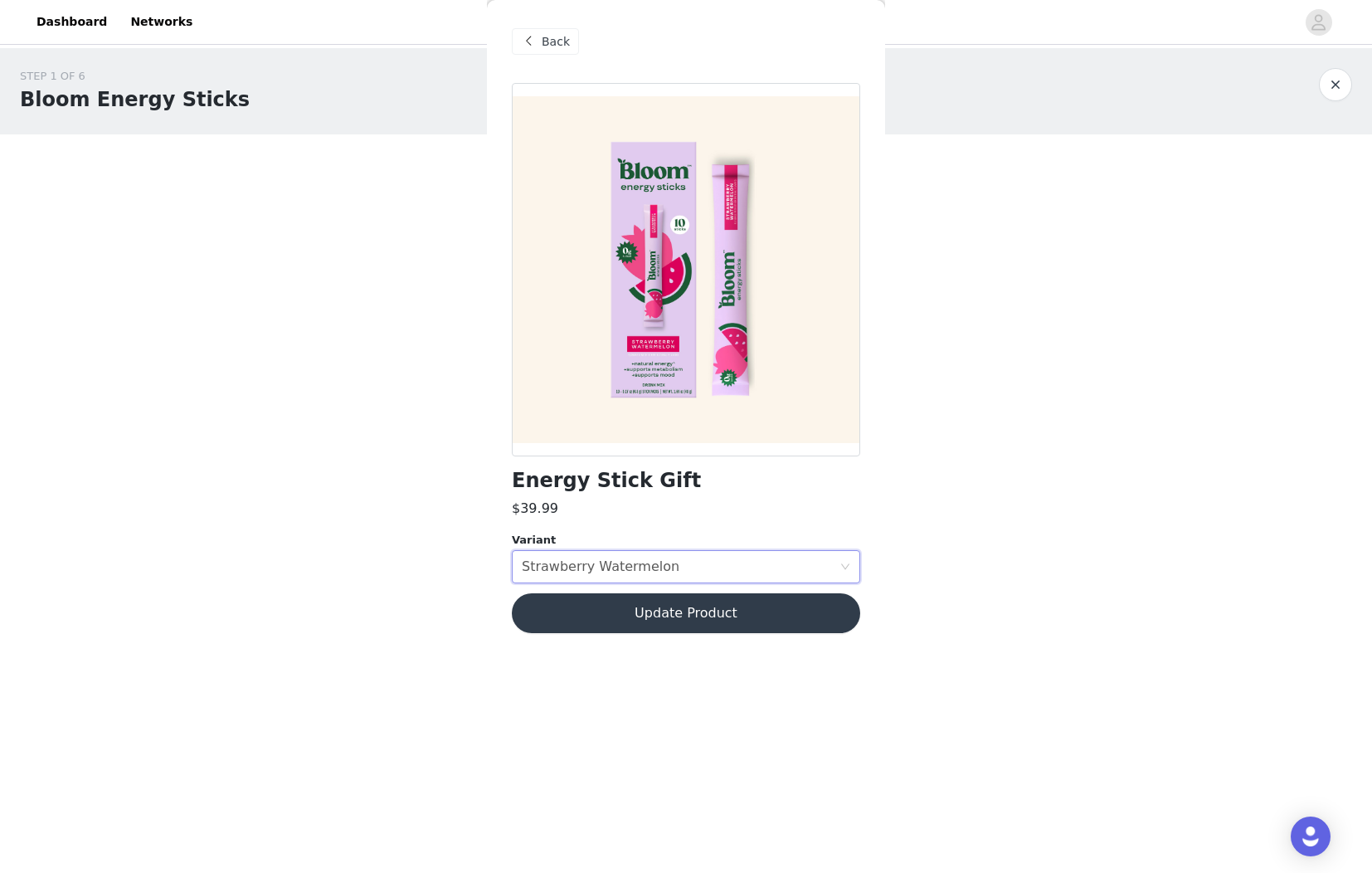
click at [612, 602] on button "Update Product" at bounding box center [686, 613] width 349 height 40
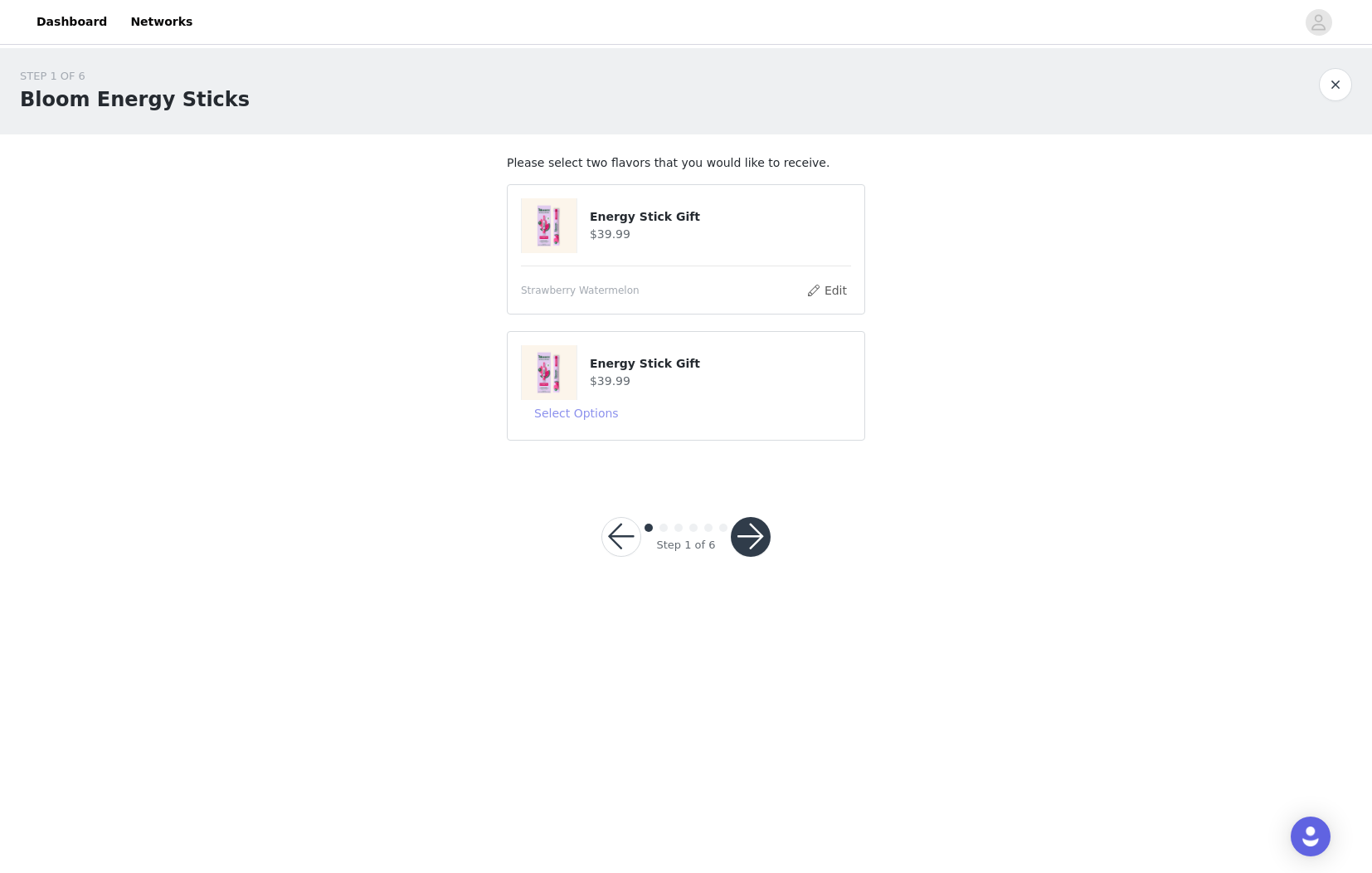
click at [587, 411] on button "Select Options" at bounding box center [576, 413] width 111 height 26
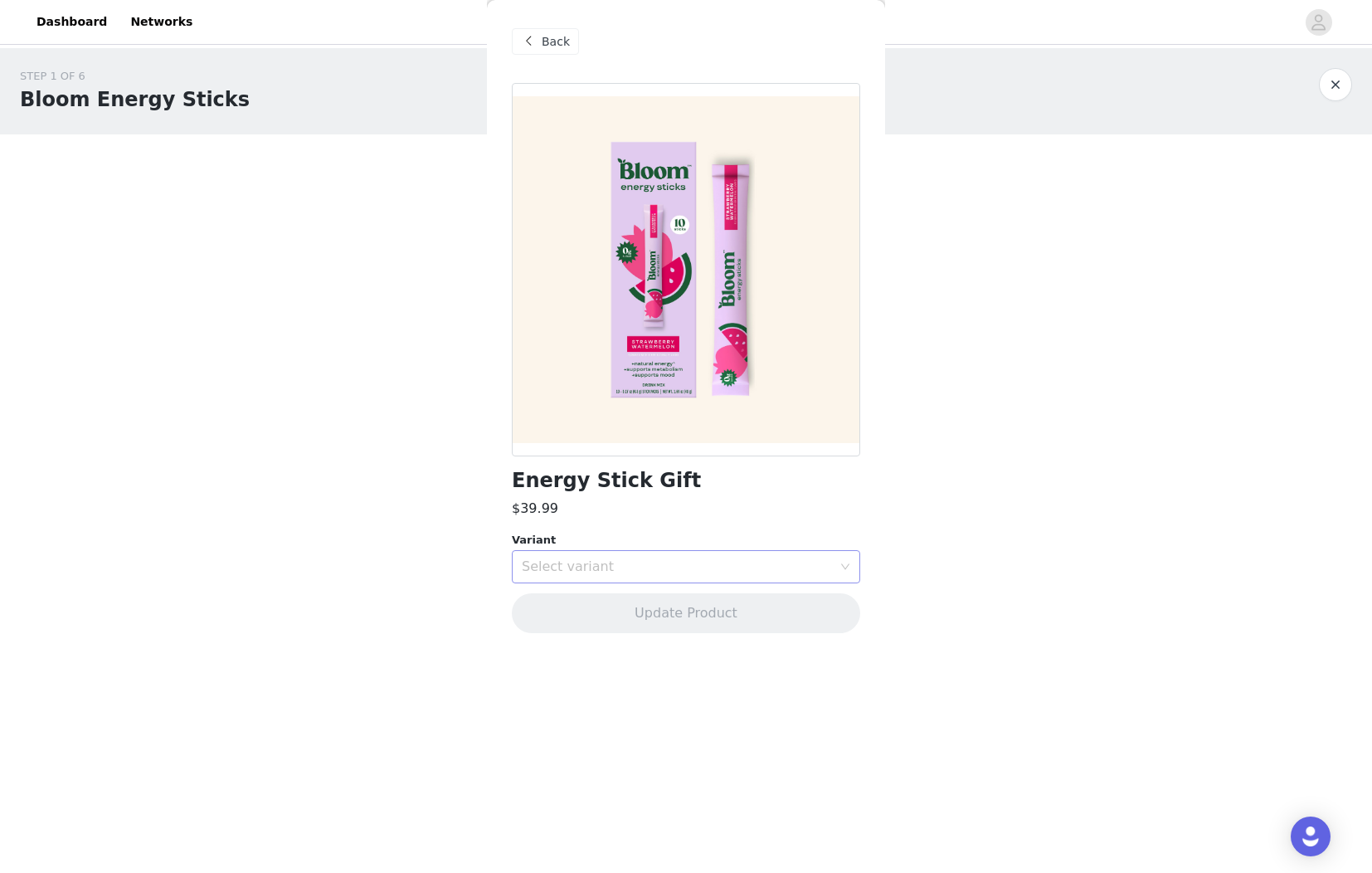
click at [574, 566] on div "Select variant" at bounding box center [677, 567] width 311 height 17
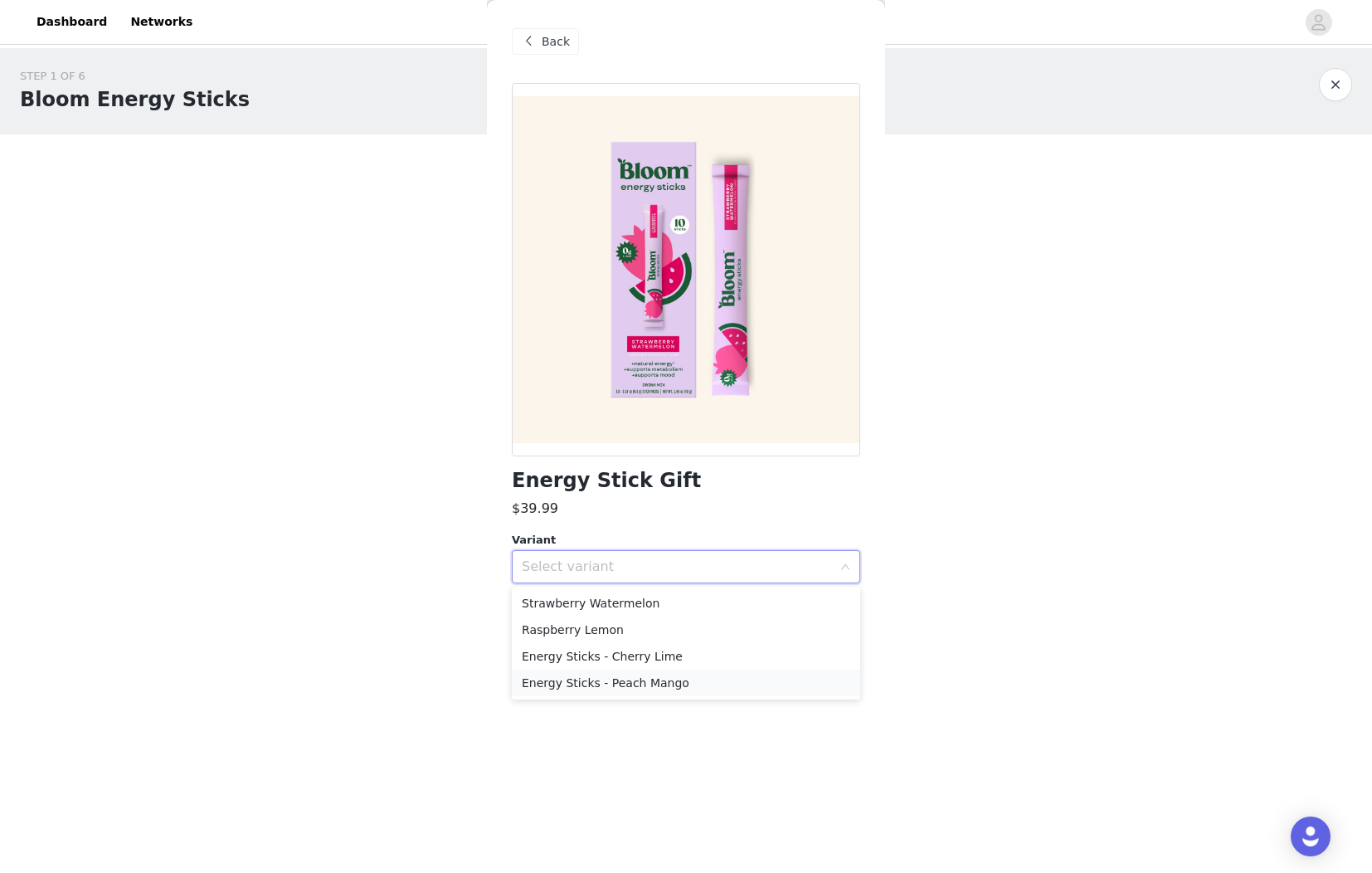
click at [600, 695] on li "Energy Sticks - Peach Mango" at bounding box center [686, 683] width 349 height 26
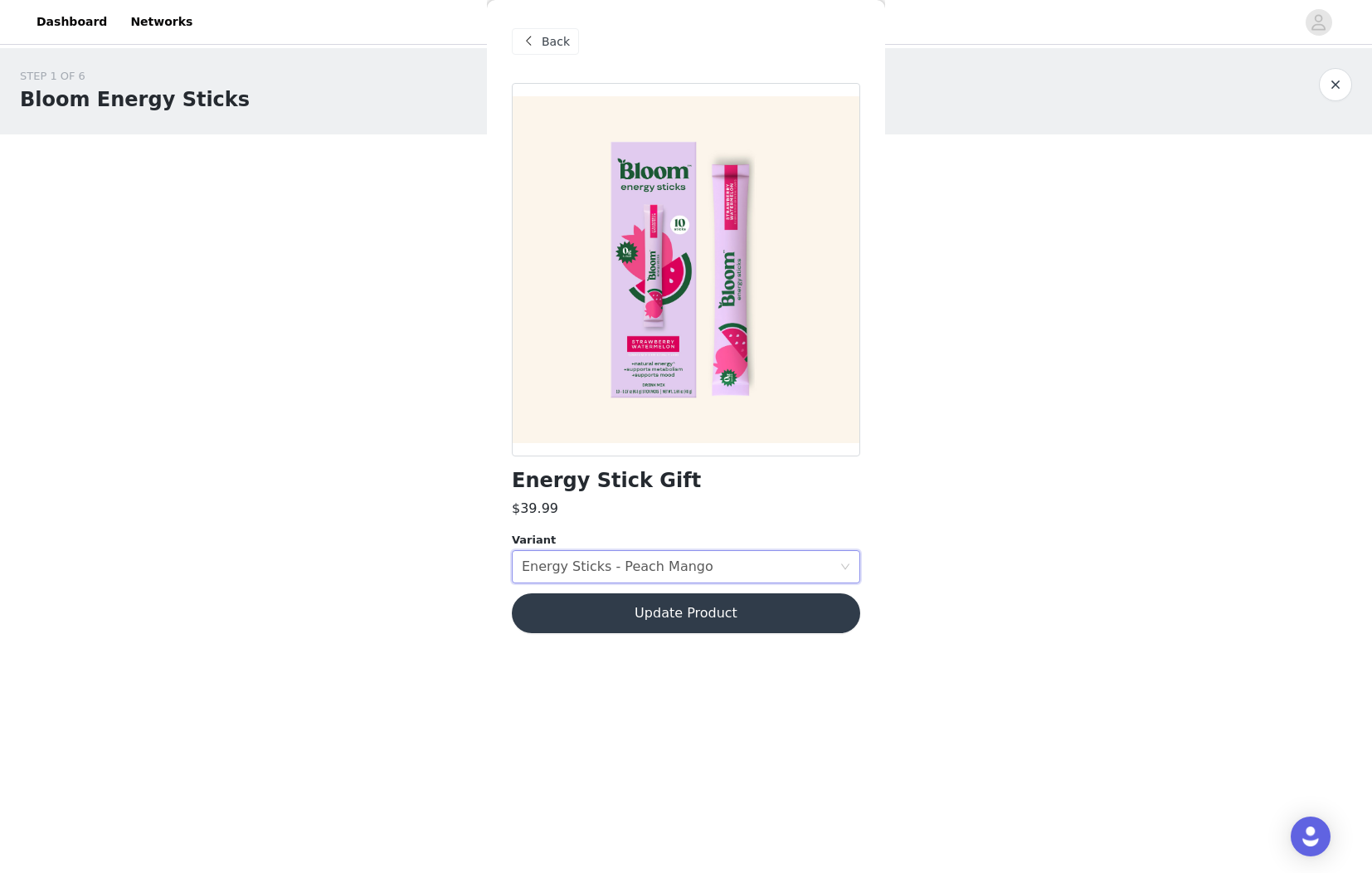
click at [647, 632] on button "Update Product" at bounding box center [686, 613] width 349 height 40
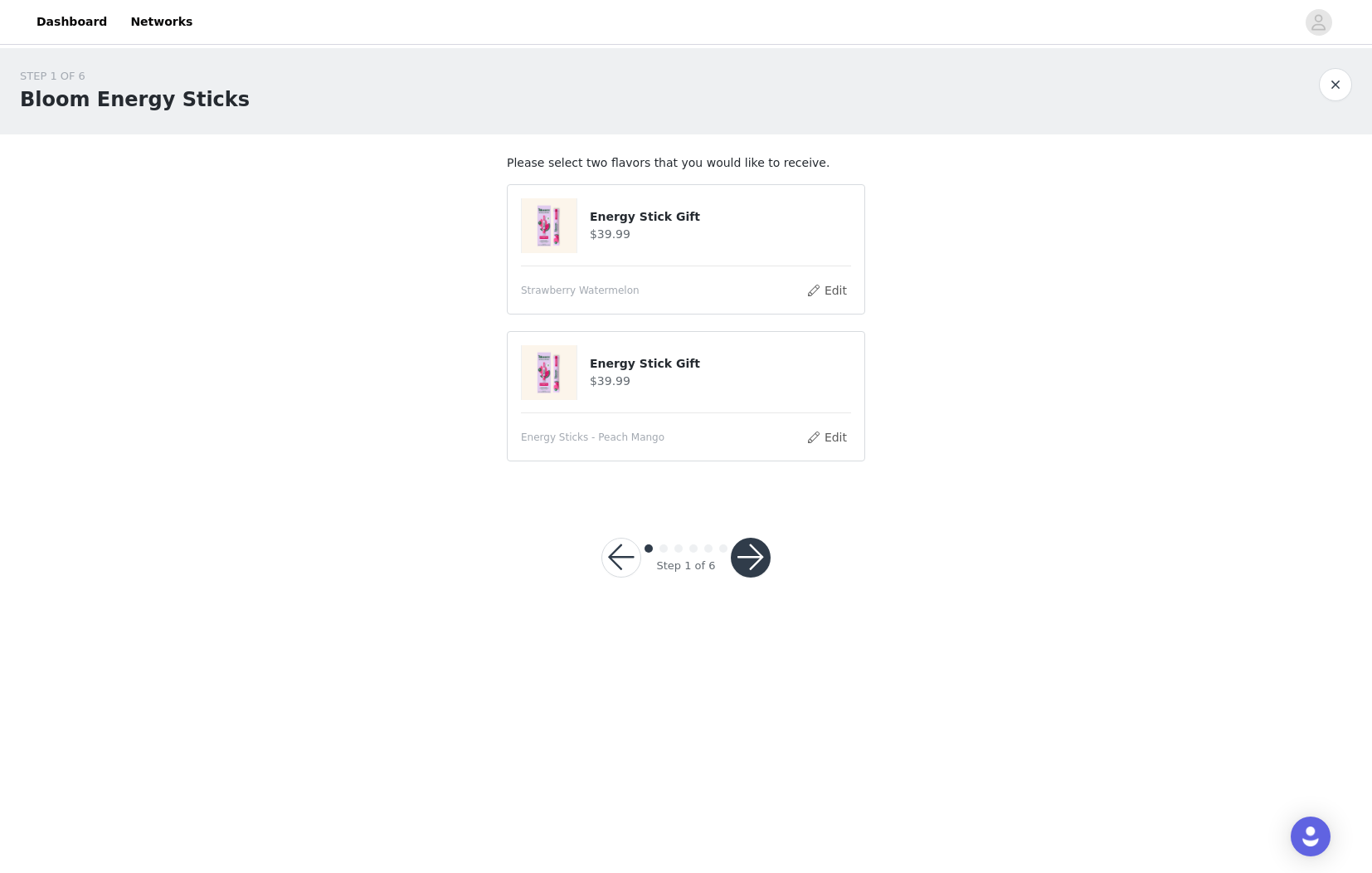
click at [761, 554] on button "button" at bounding box center [750, 557] width 40 height 40
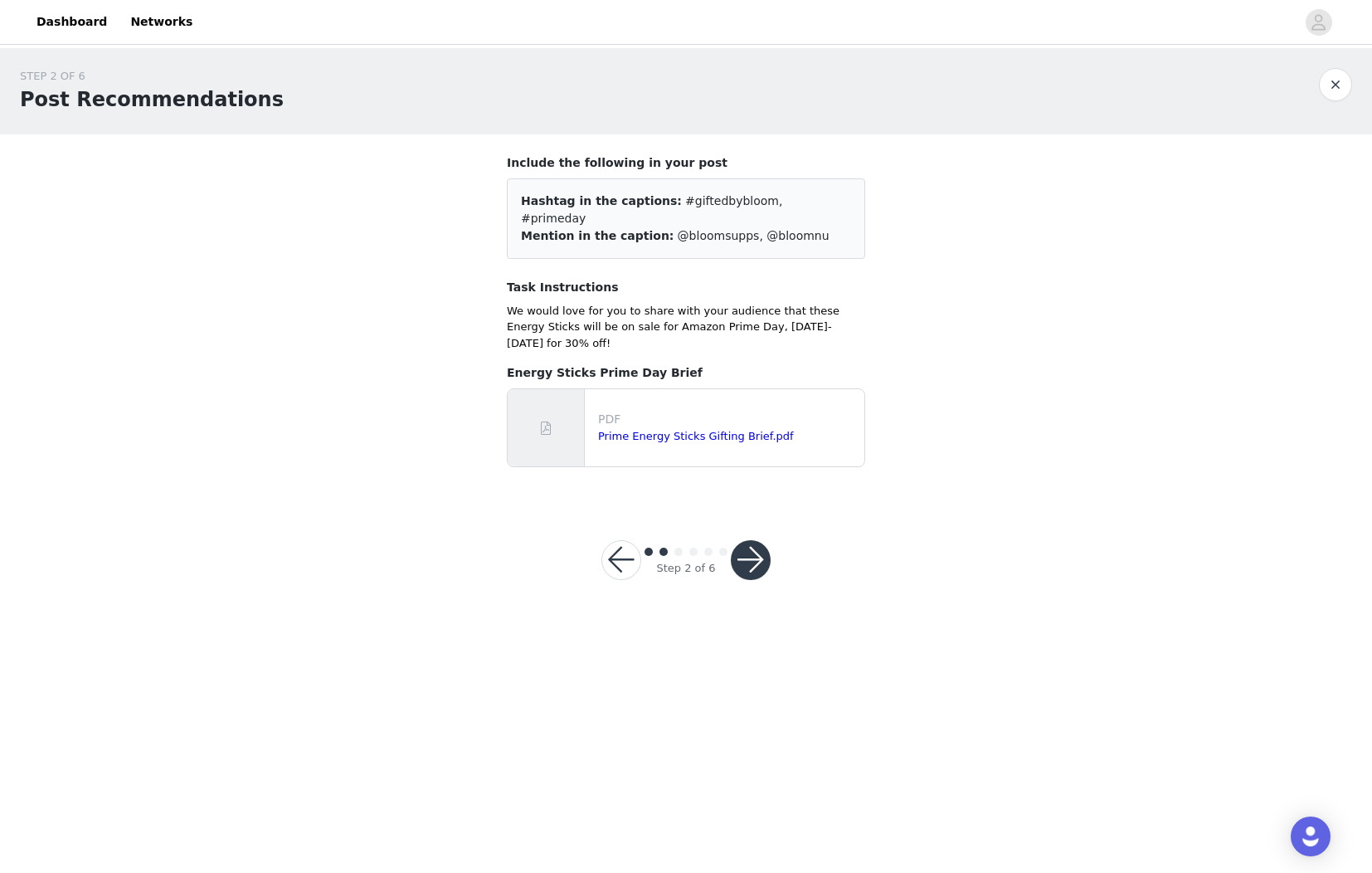
click at [762, 540] on button "button" at bounding box center [750, 560] width 40 height 40
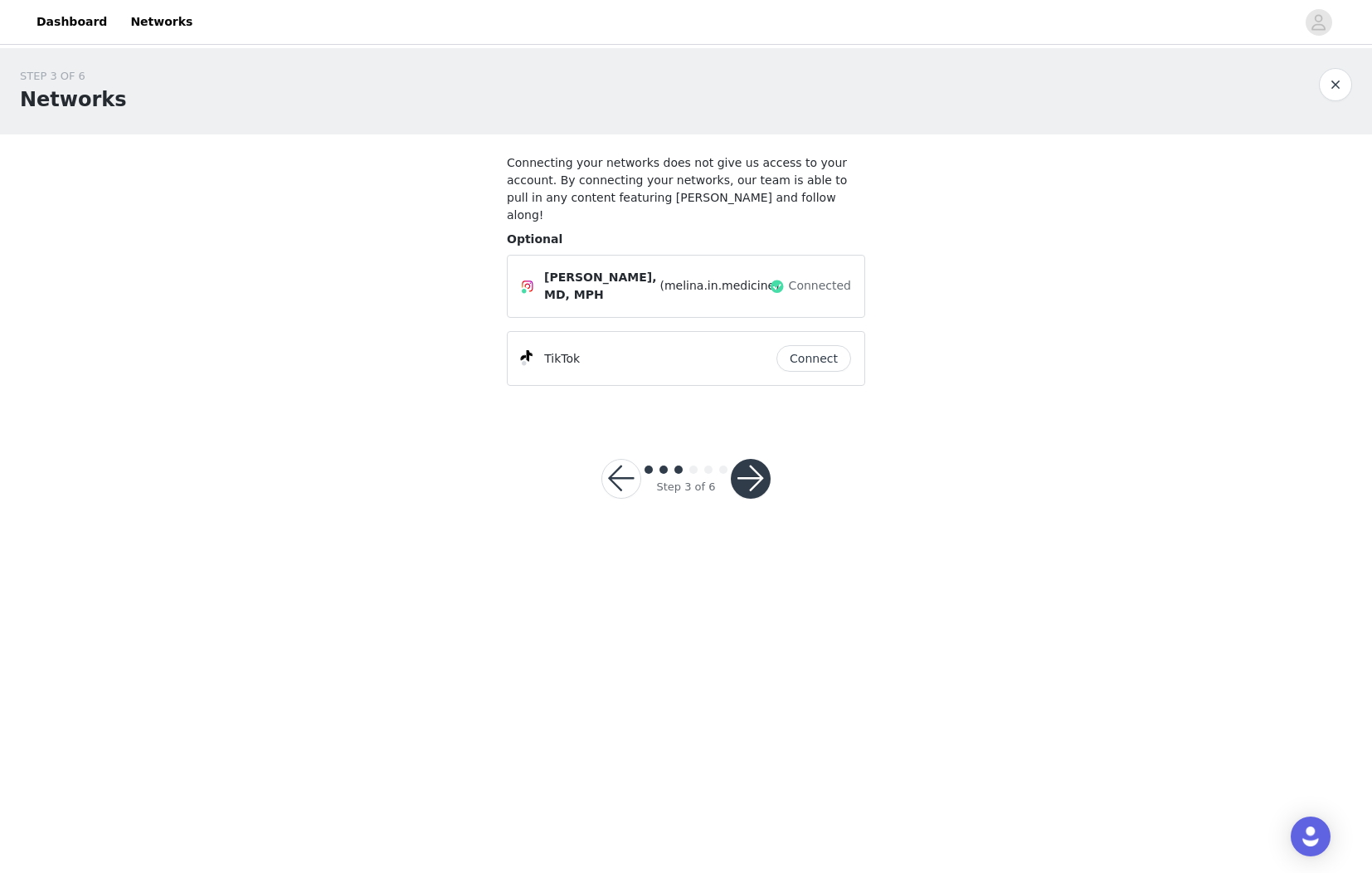
click at [753, 471] on button "button" at bounding box center [750, 478] width 40 height 40
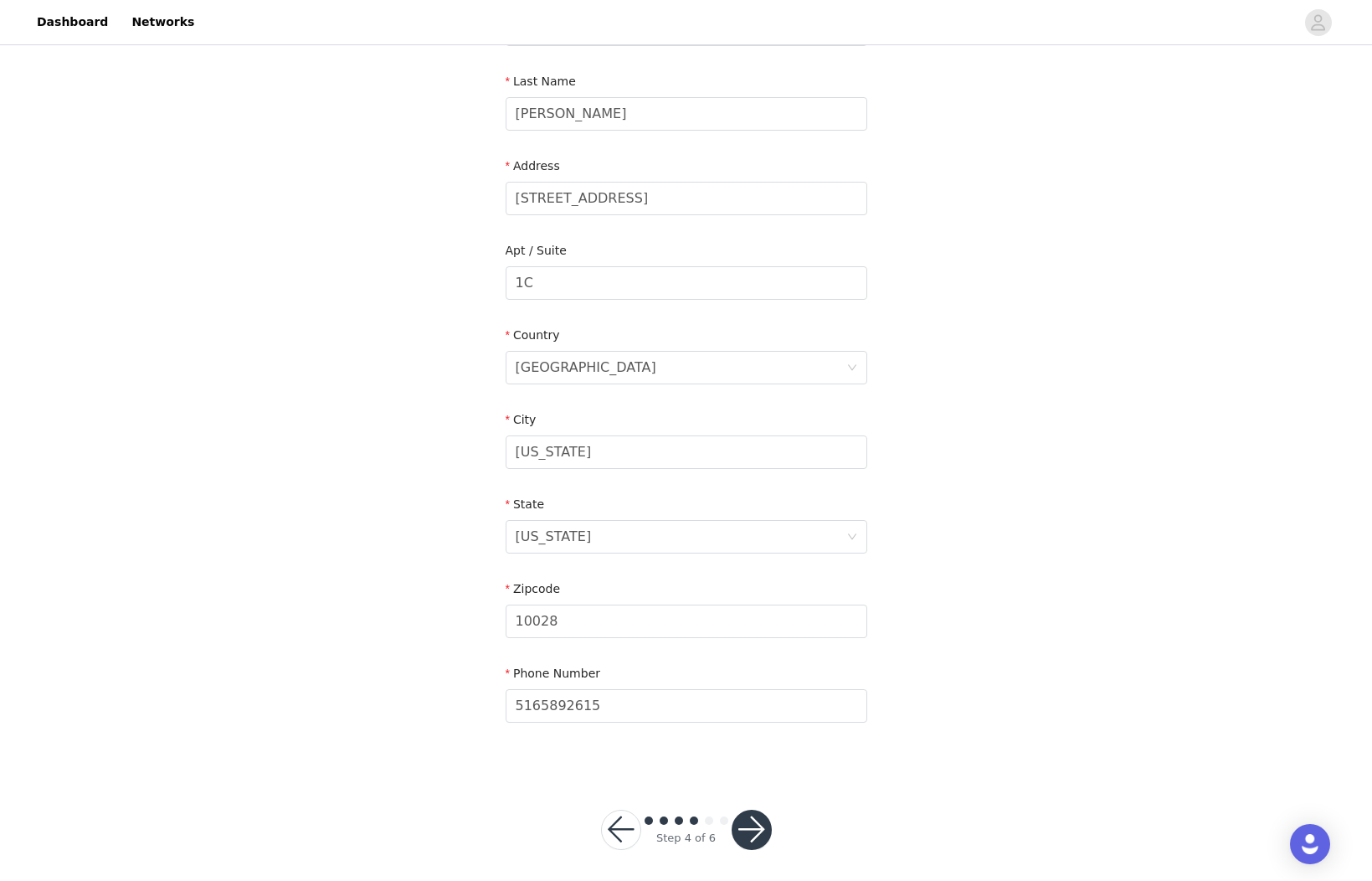
scroll to position [260, 0]
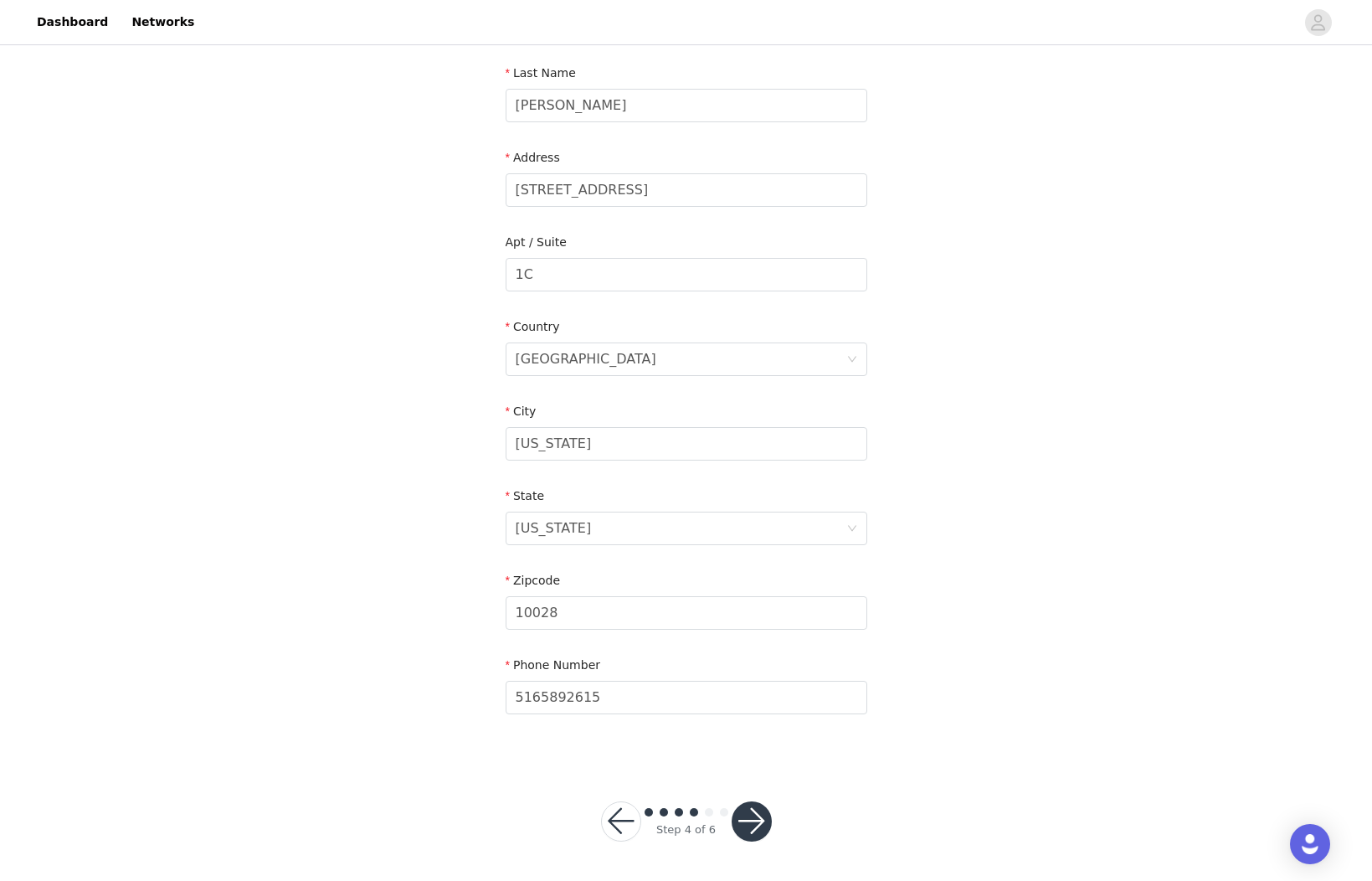
click at [781, 833] on div "Step 4 of 6" at bounding box center [686, 821] width 211 height 80
click at [762, 829] on button "button" at bounding box center [751, 821] width 40 height 40
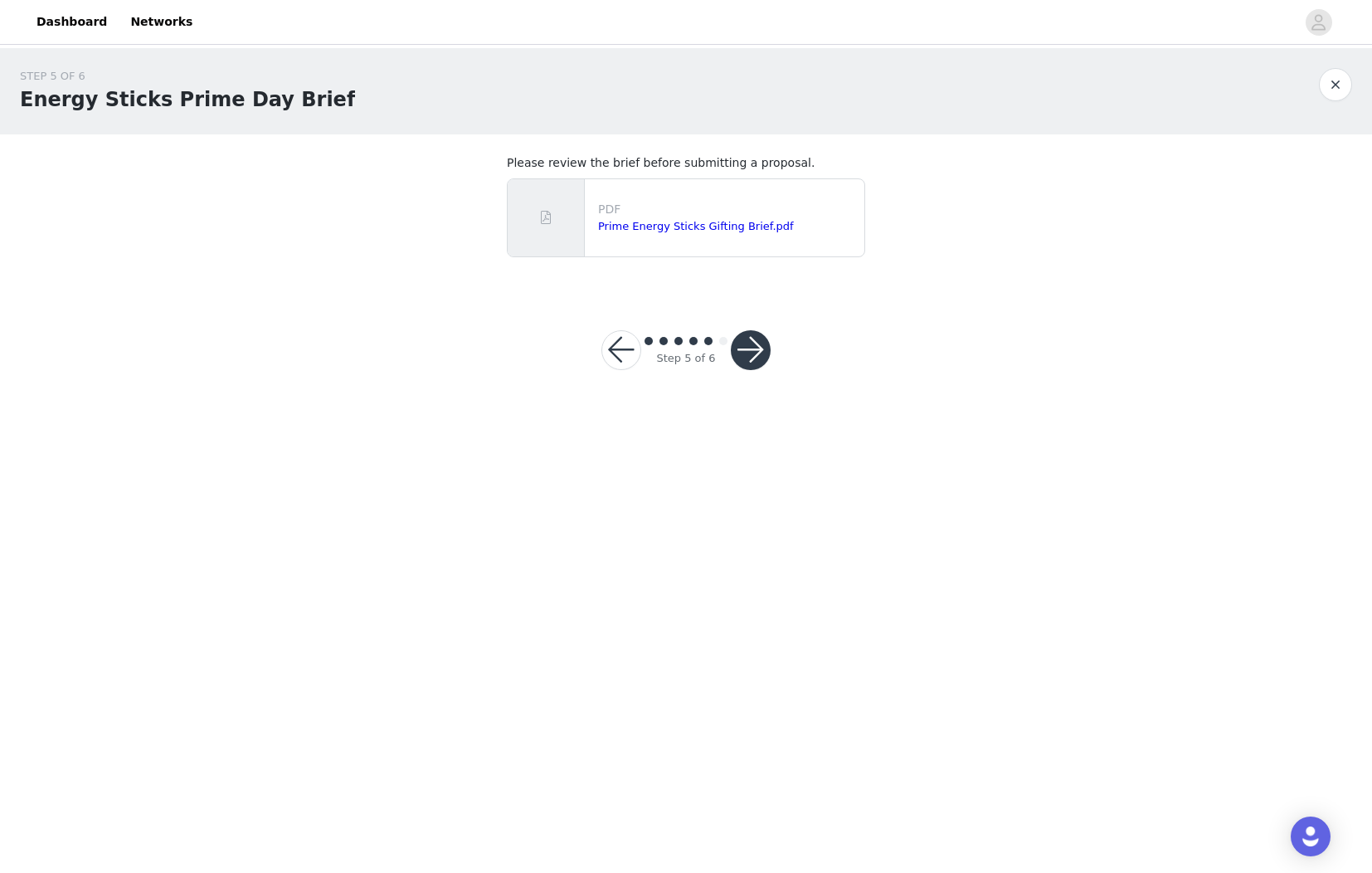
click at [739, 334] on button "button" at bounding box center [750, 350] width 40 height 40
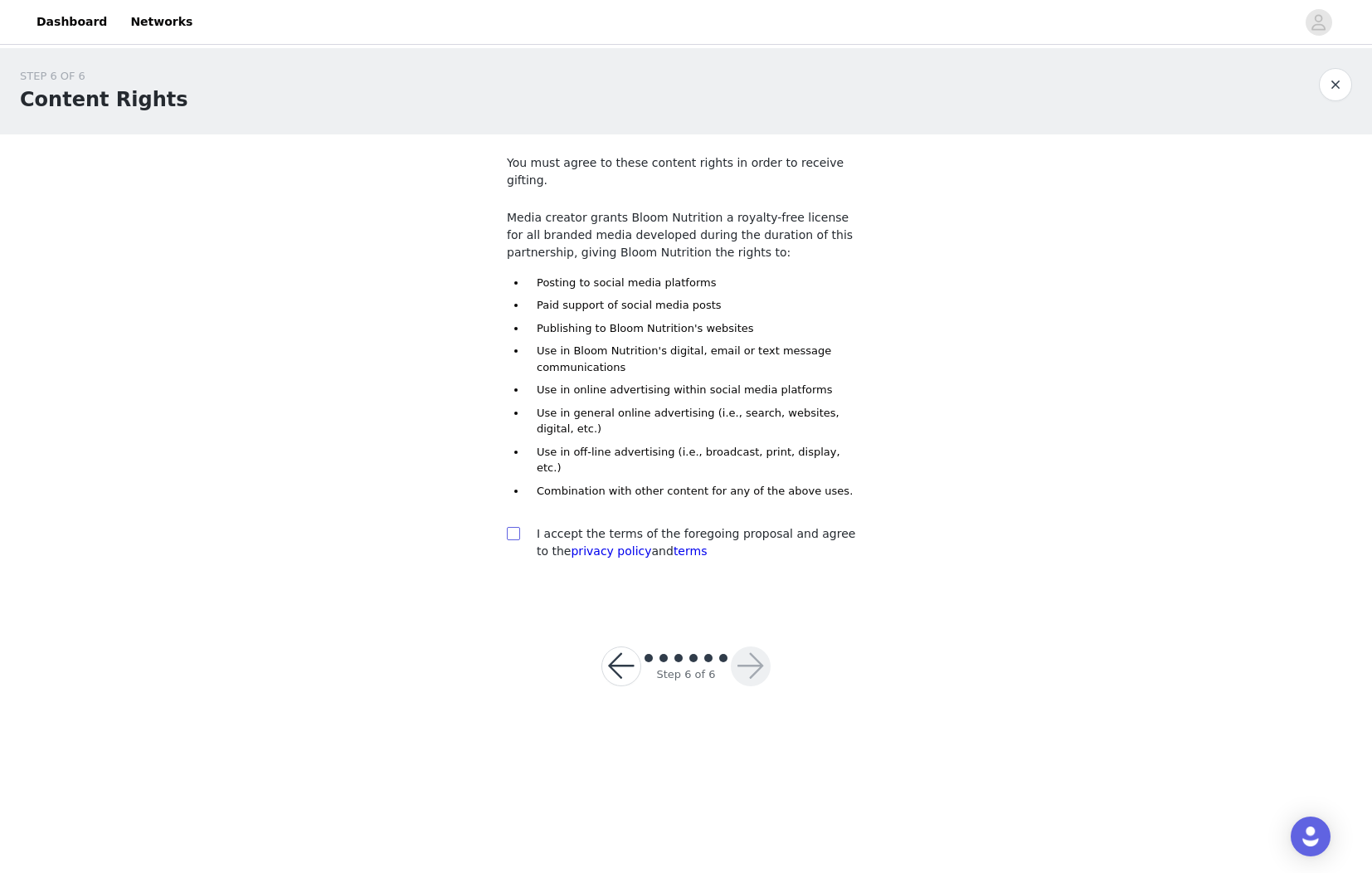
click at [519, 527] on span at bounding box center [513, 533] width 13 height 13
click at [519, 527] on input "checkbox" at bounding box center [512, 532] width 11 height 11
checkbox input "true"
click at [738, 646] on button "button" at bounding box center [750, 666] width 40 height 40
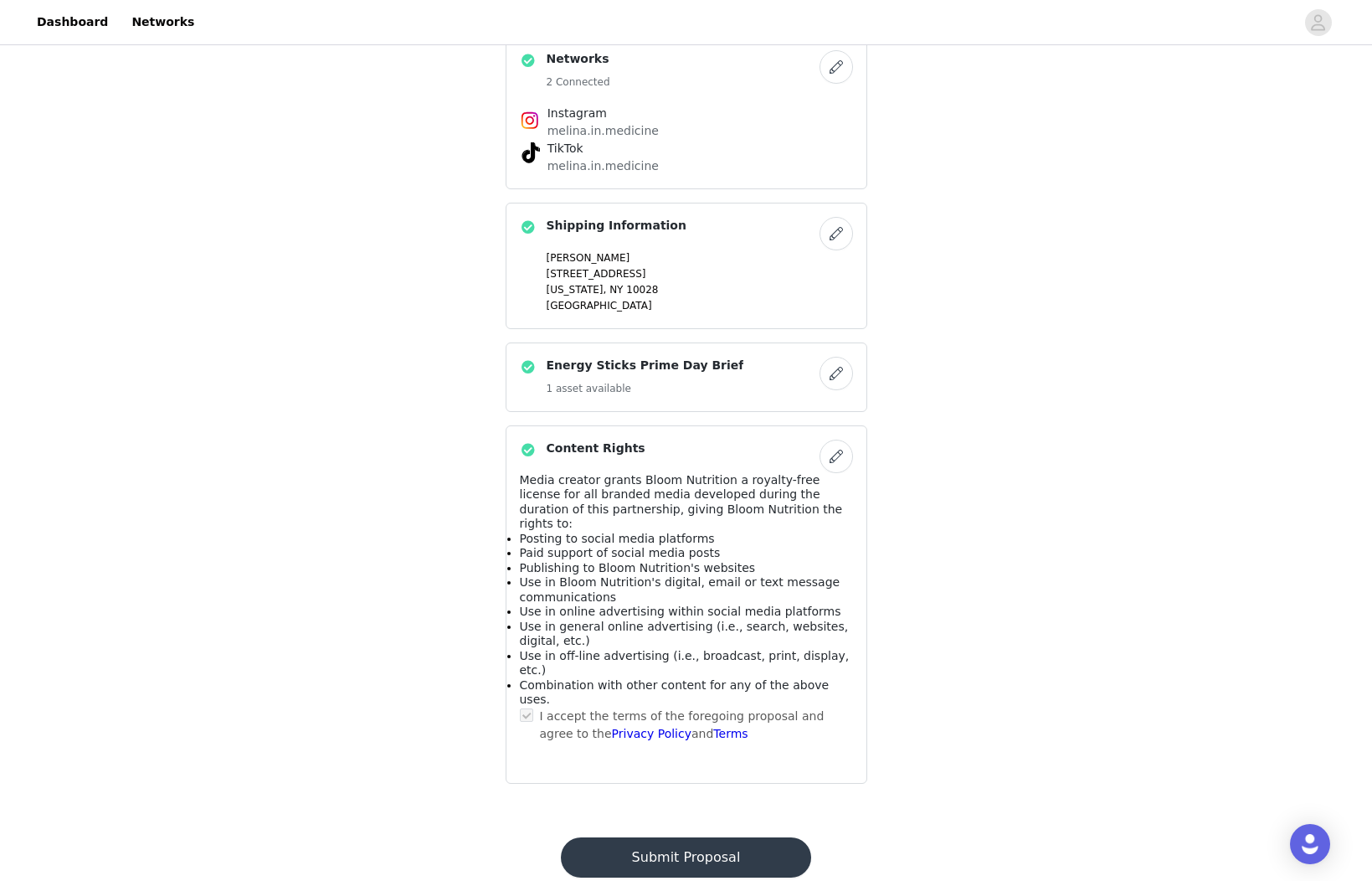
click at [745, 837] on button "Submit Proposal" at bounding box center [686, 857] width 250 height 40
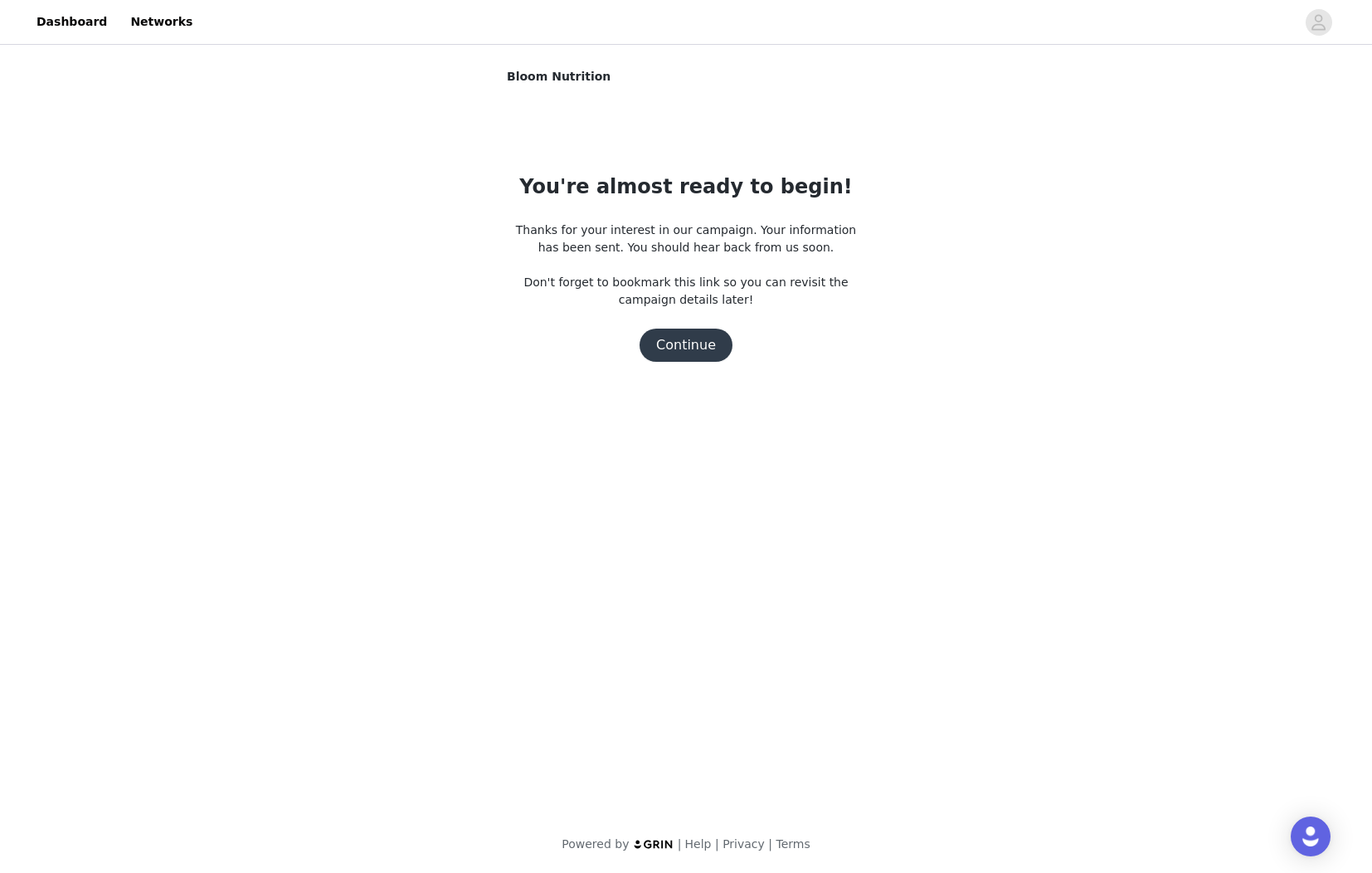
click at [672, 339] on button "Continue" at bounding box center [686, 345] width 93 height 34
